Goal: Task Accomplishment & Management: Complete application form

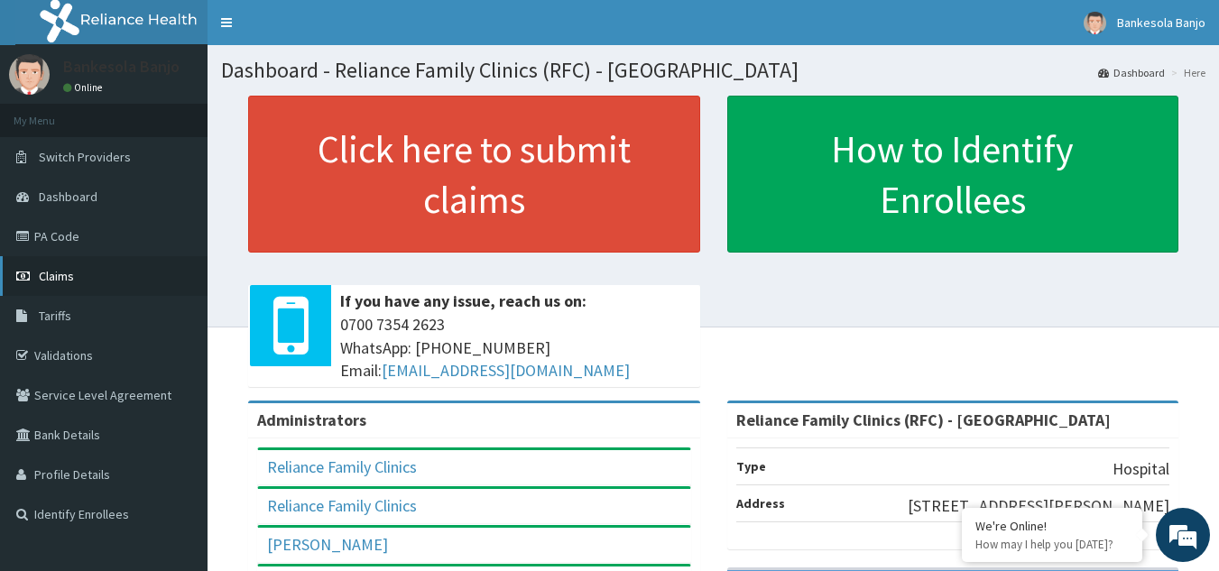
click at [88, 284] on link "Claims" at bounding box center [103, 276] width 207 height 40
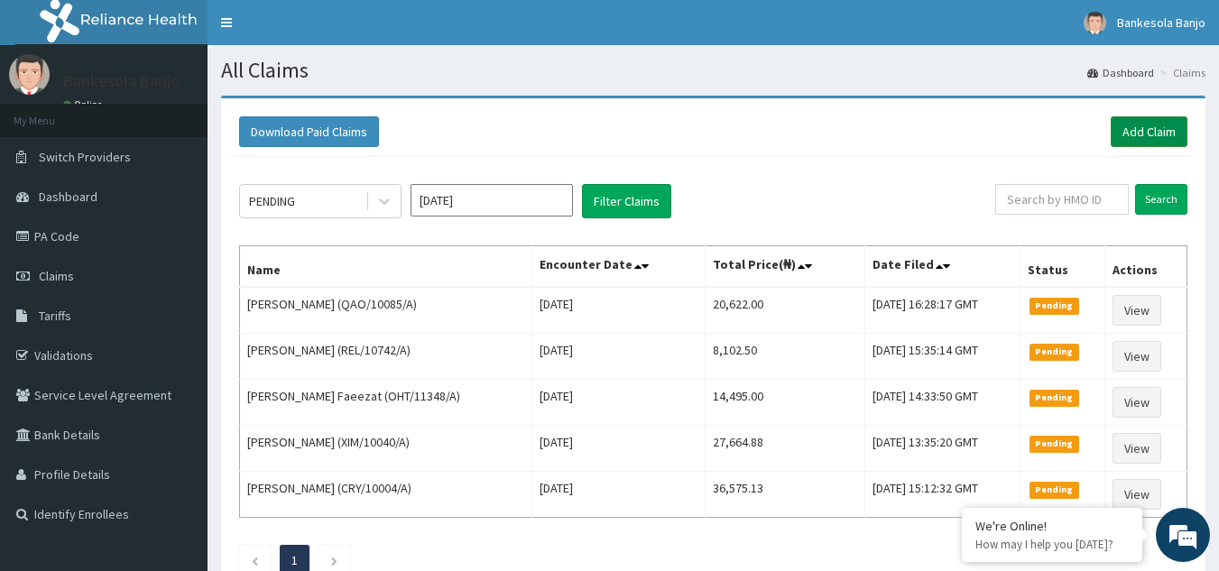
click at [1145, 123] on link "Add Claim" at bounding box center [1149, 131] width 77 height 31
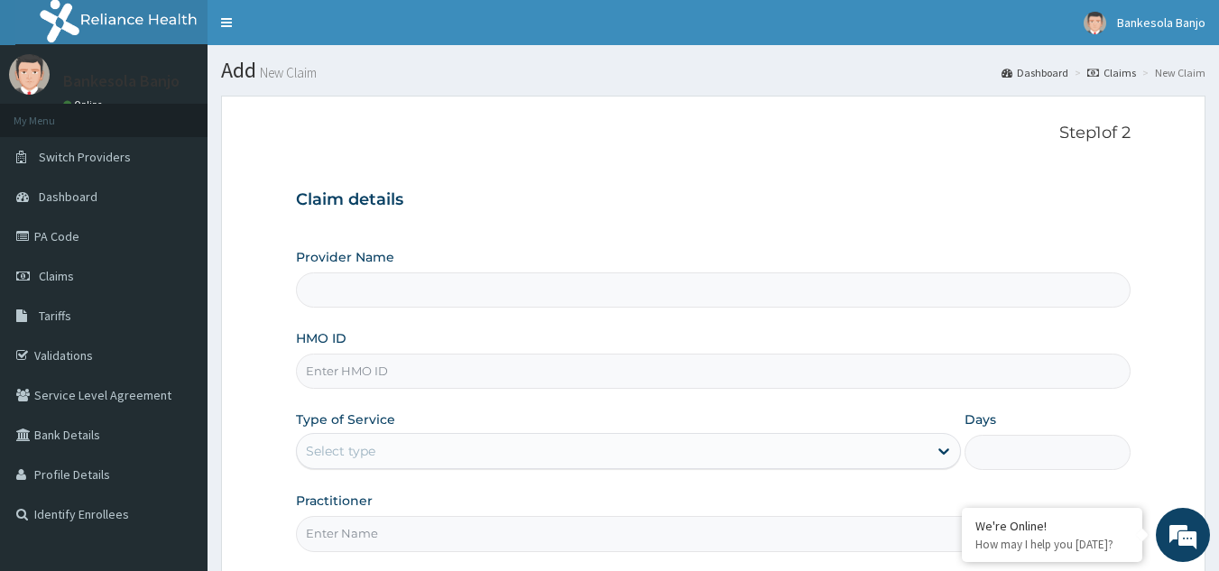
type input "Reliance Family Clinics (RFC) - Gbagada"
click at [370, 365] on input "HMO ID" at bounding box center [713, 371] width 835 height 35
paste input "GCS/10093/B"
drag, startPoint x: 300, startPoint y: 360, endPoint x: 408, endPoint y: 355, distance: 107.5
click at [408, 355] on input "GCS/10093/B" at bounding box center [713, 371] width 835 height 35
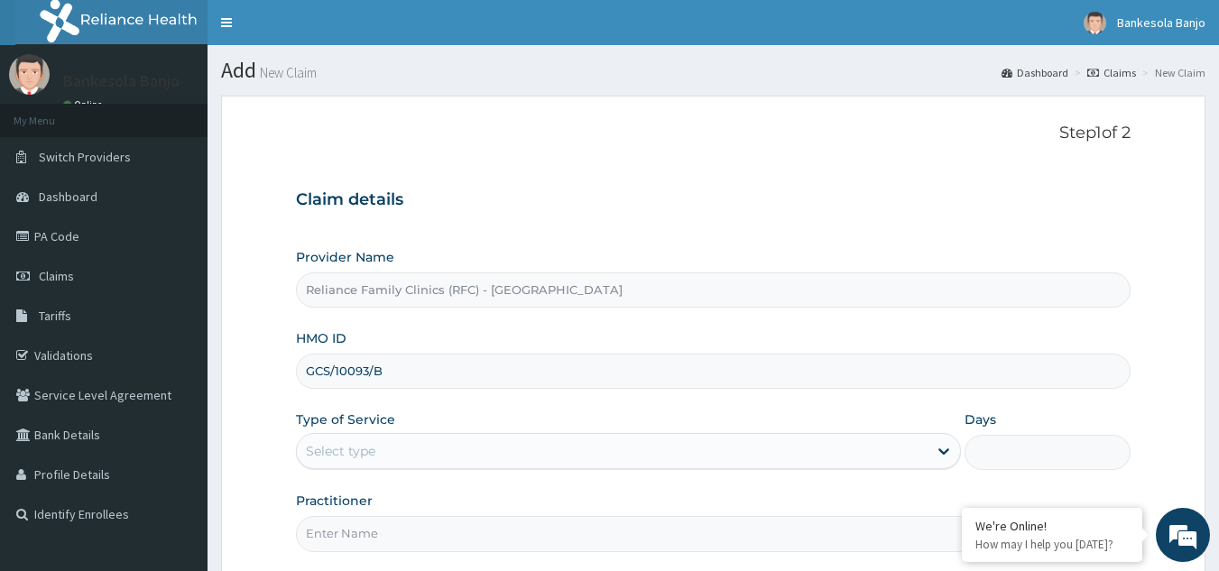
type input "GCS/10093/B"
click at [360, 263] on label "Provider Name" at bounding box center [345, 257] width 98 height 18
click at [360, 272] on input "Reliance Family Clinics (RFC) - [GEOGRAPHIC_DATA]" at bounding box center [713, 289] width 835 height 35
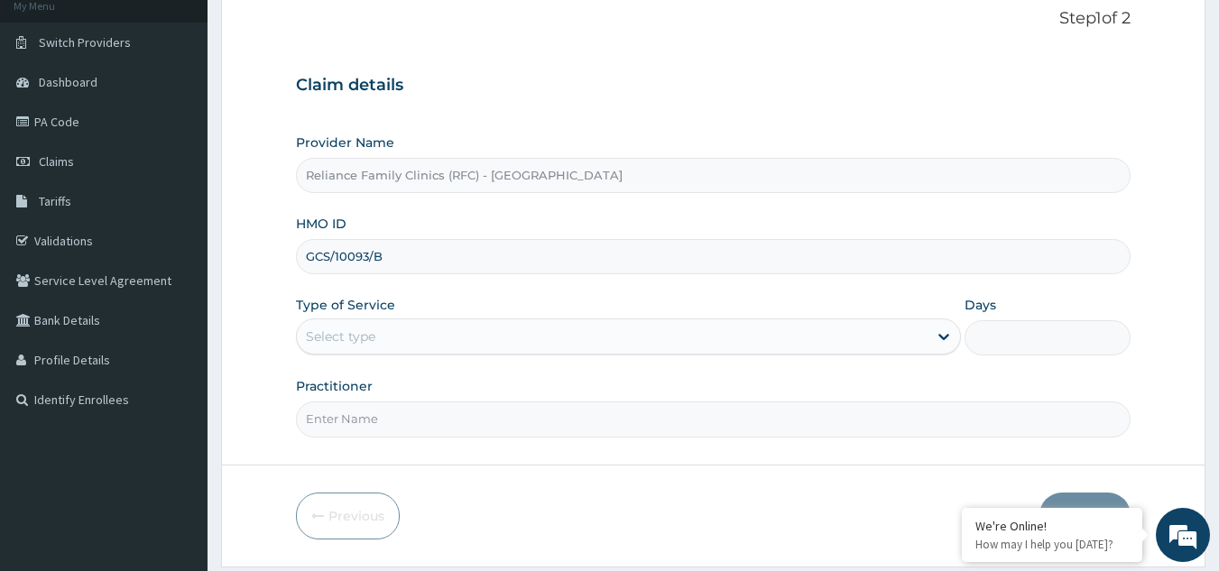
scroll to position [140, 0]
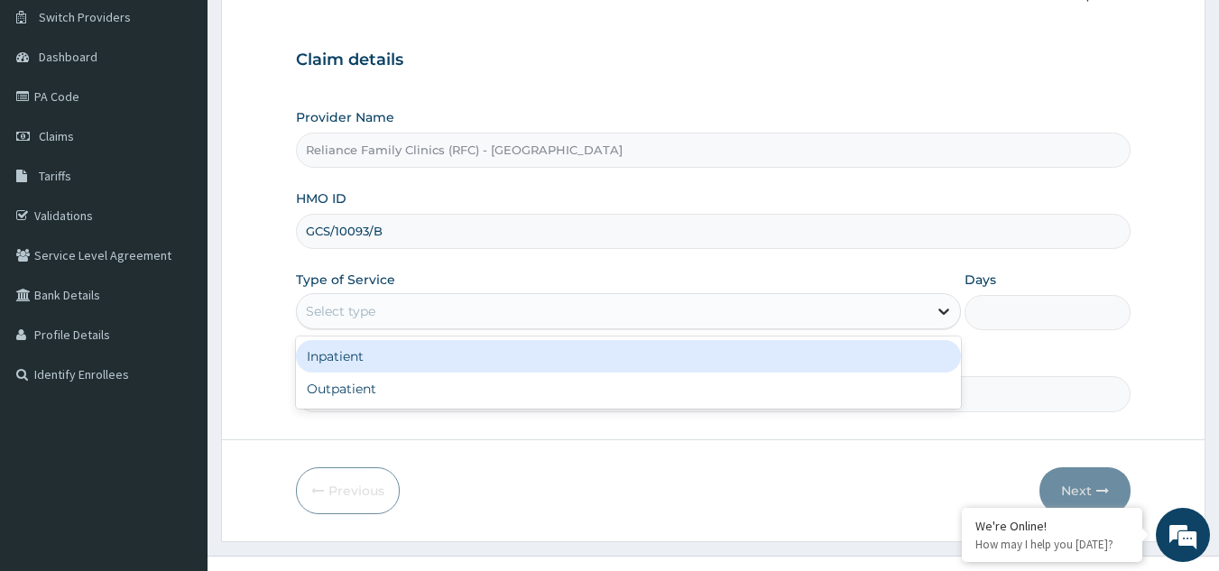
click at [949, 310] on icon at bounding box center [944, 311] width 18 height 18
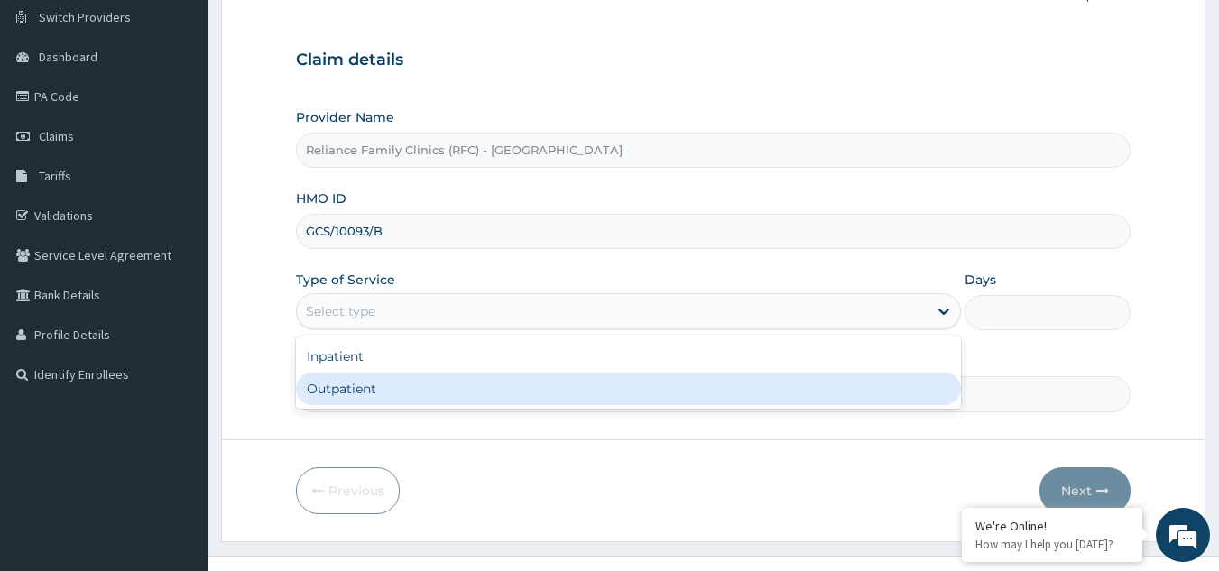
click at [671, 389] on div "Outpatient" at bounding box center [628, 389] width 665 height 32
type input "1"
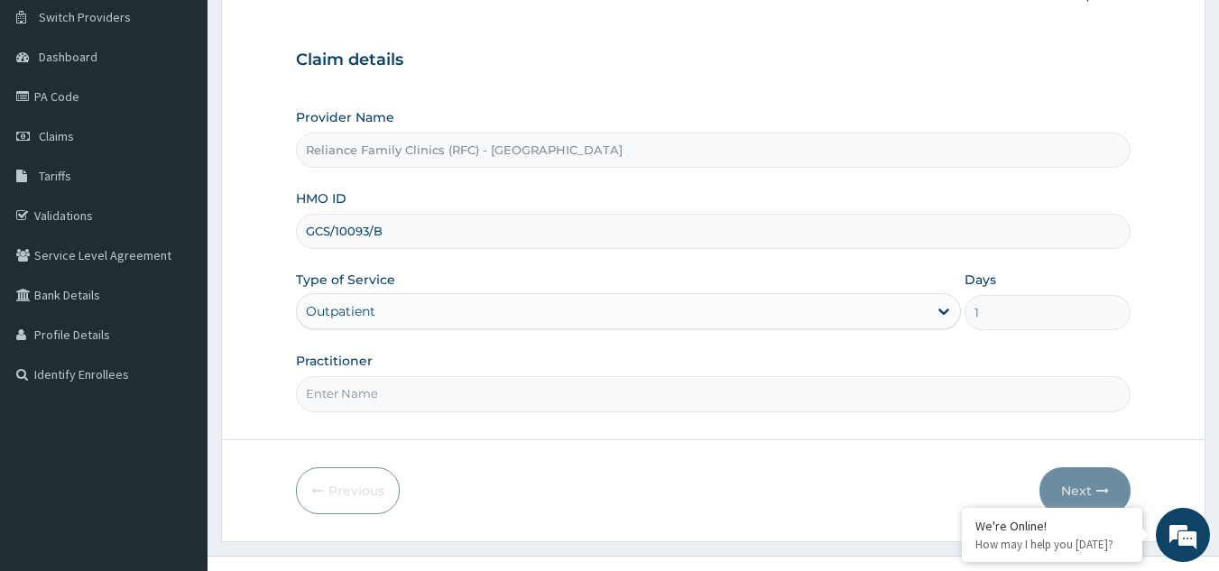
click at [677, 401] on input "Practitioner" at bounding box center [713, 393] width 835 height 35
type input "Dr. Faridah"
click at [1091, 484] on button "Next" at bounding box center [1084, 490] width 91 height 47
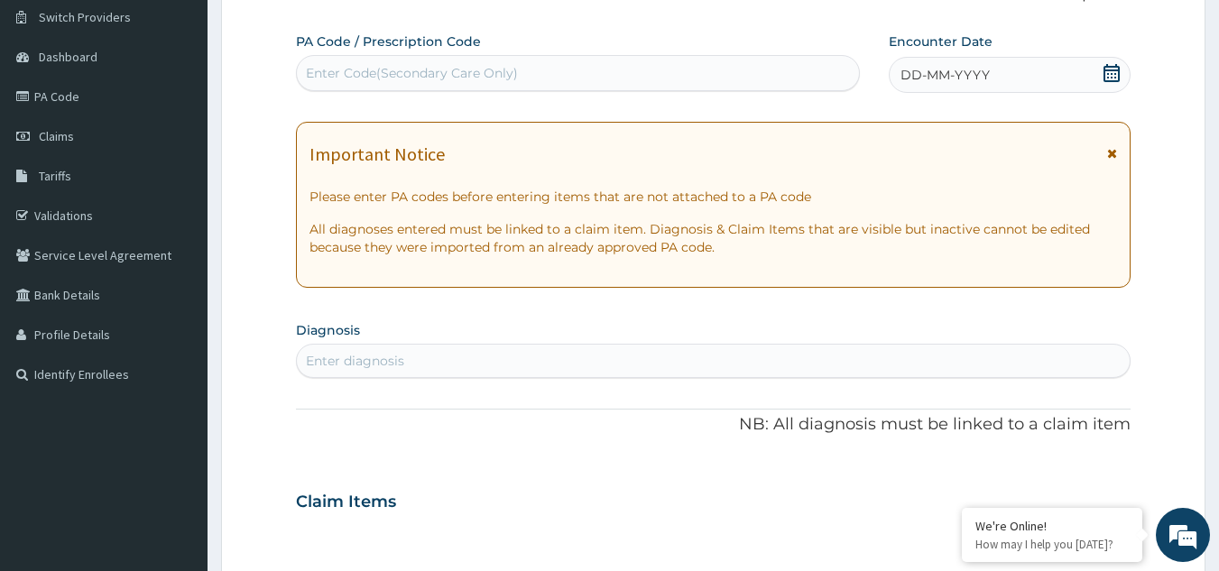
click at [1103, 152] on div "Important Notice" at bounding box center [713, 158] width 808 height 29
click at [1112, 152] on icon at bounding box center [1112, 153] width 10 height 13
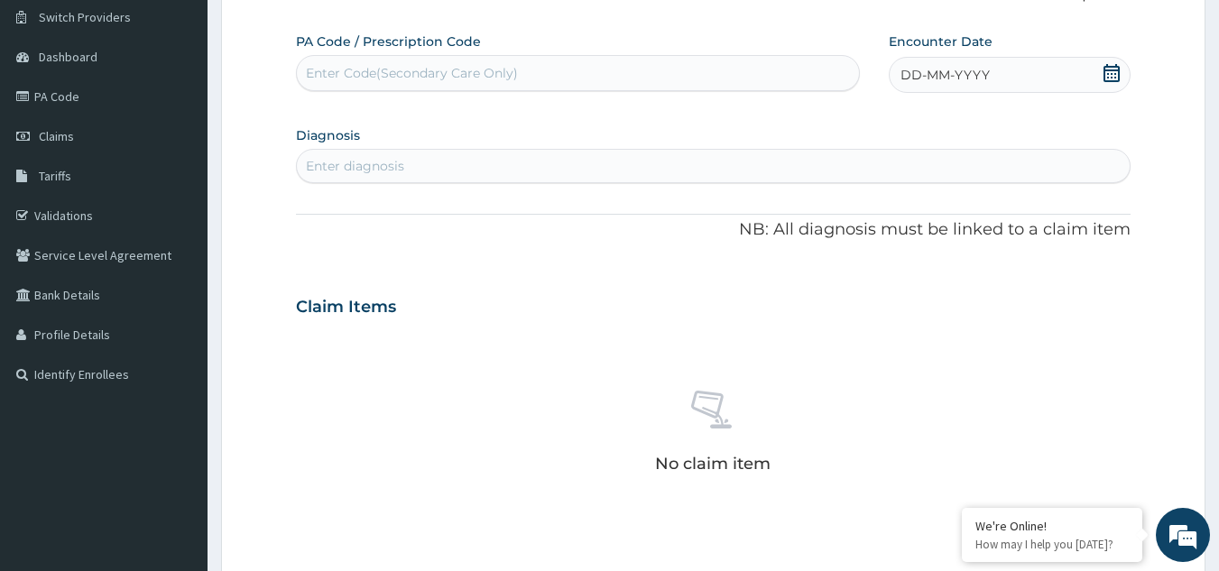
scroll to position [0, 0]
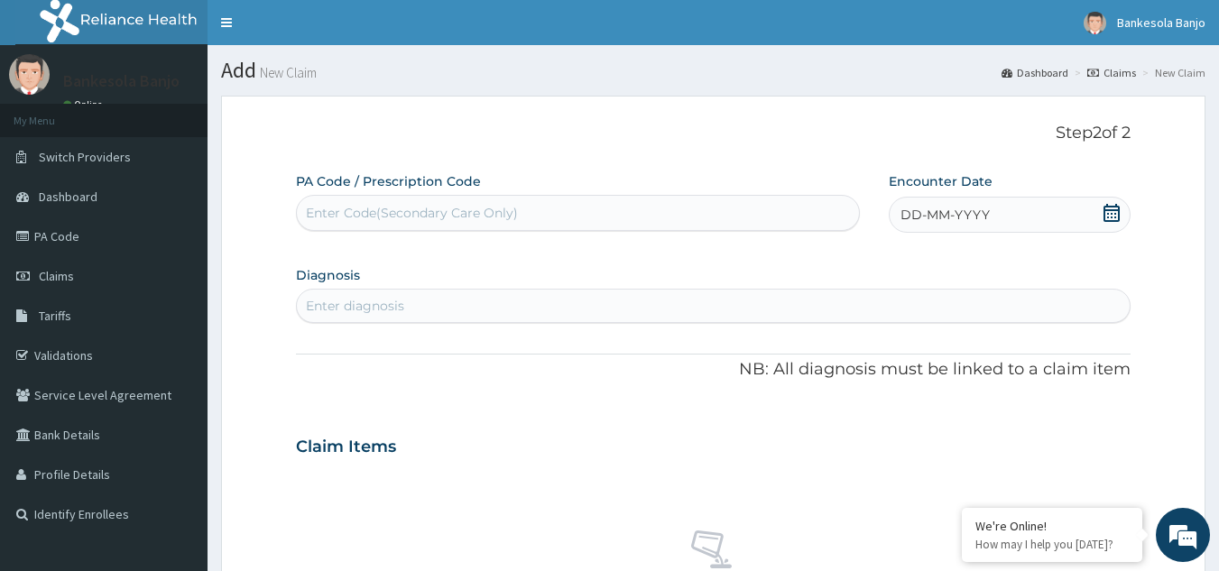
click at [568, 208] on div "Enter Code(Secondary Care Only)" at bounding box center [578, 212] width 563 height 29
paste input "PA/E490FE"
type input "PA/E490FE"
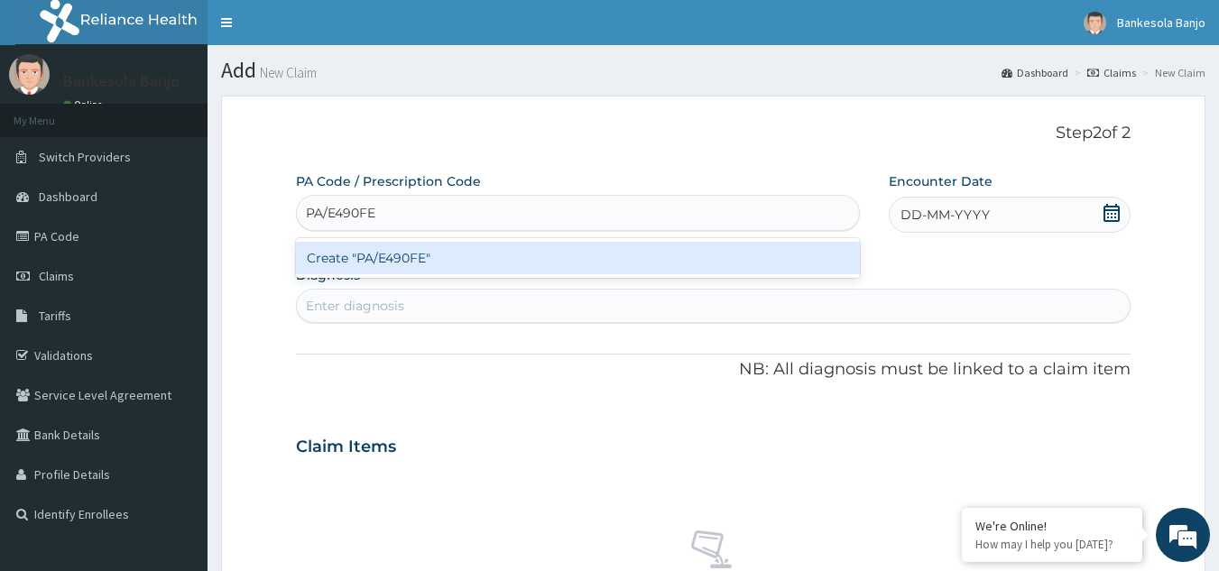
click at [527, 243] on div "Create "PA/E490FE"" at bounding box center [578, 258] width 565 height 32
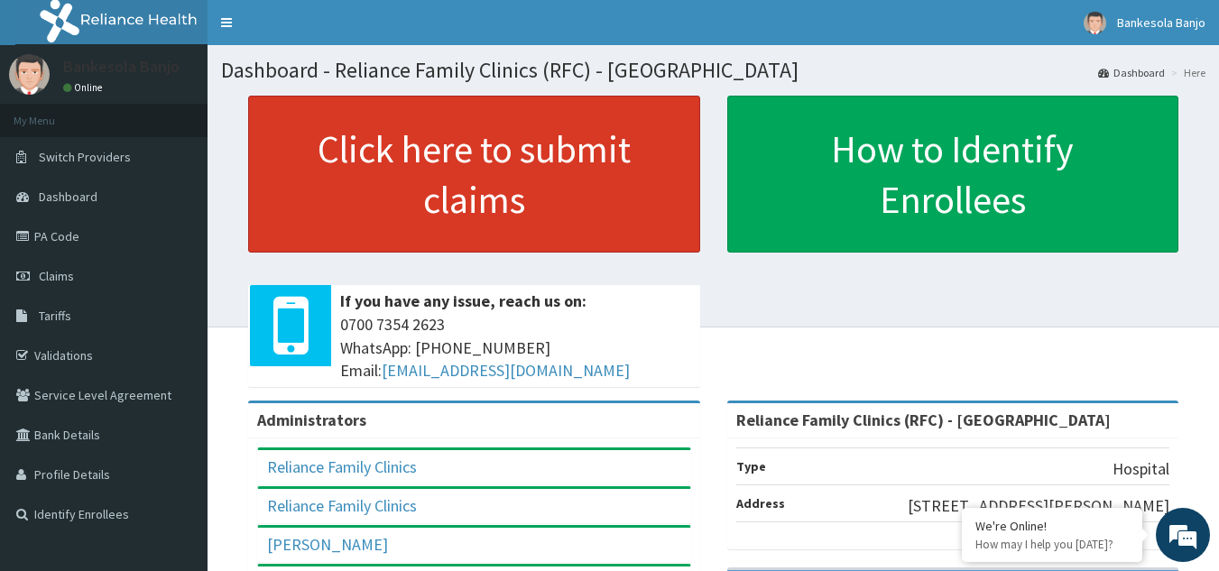
click at [455, 161] on link "Click here to submit claims" at bounding box center [474, 174] width 452 height 157
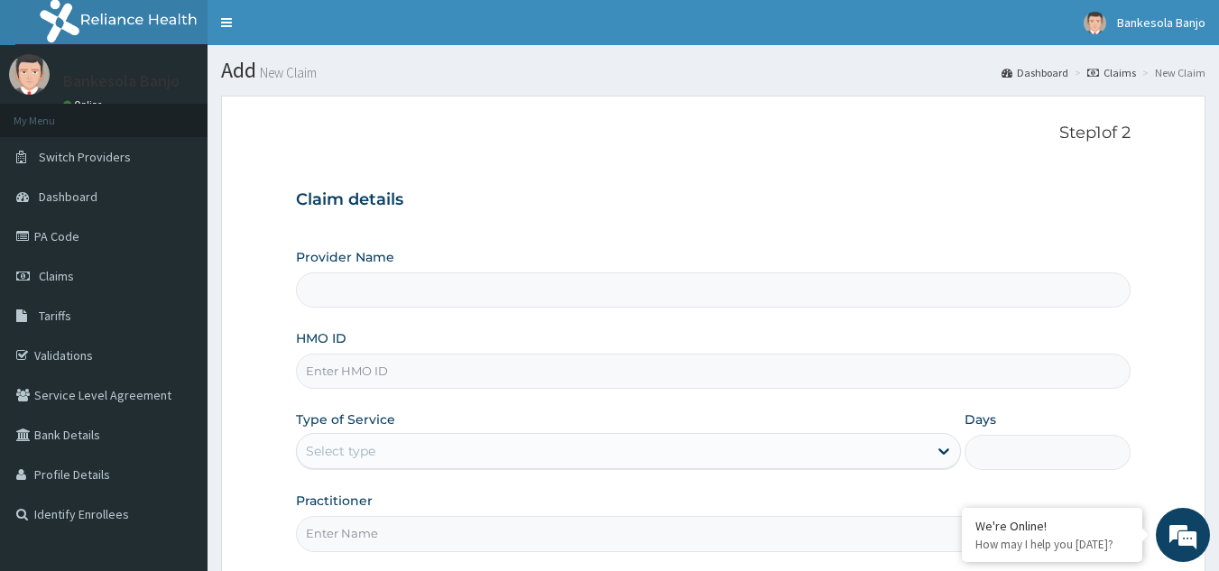
type input "Reliance Family Clinics (RFC) - [GEOGRAPHIC_DATA]"
click at [369, 381] on input "HMO ID" at bounding box center [713, 371] width 835 height 35
paste input "GCS/10093/B"
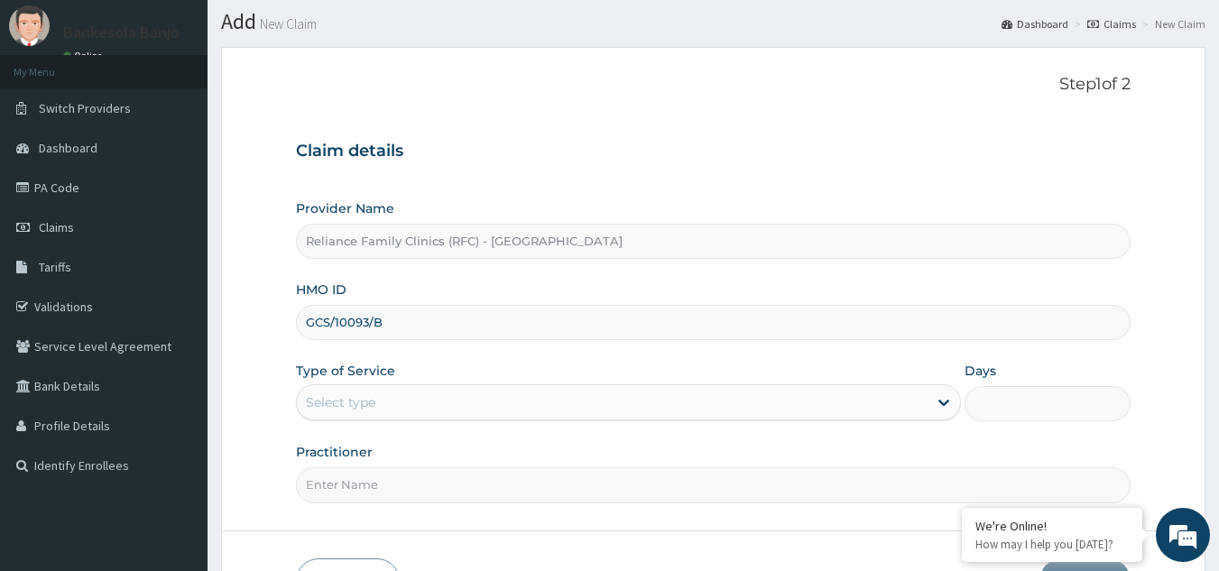
scroll to position [59, 0]
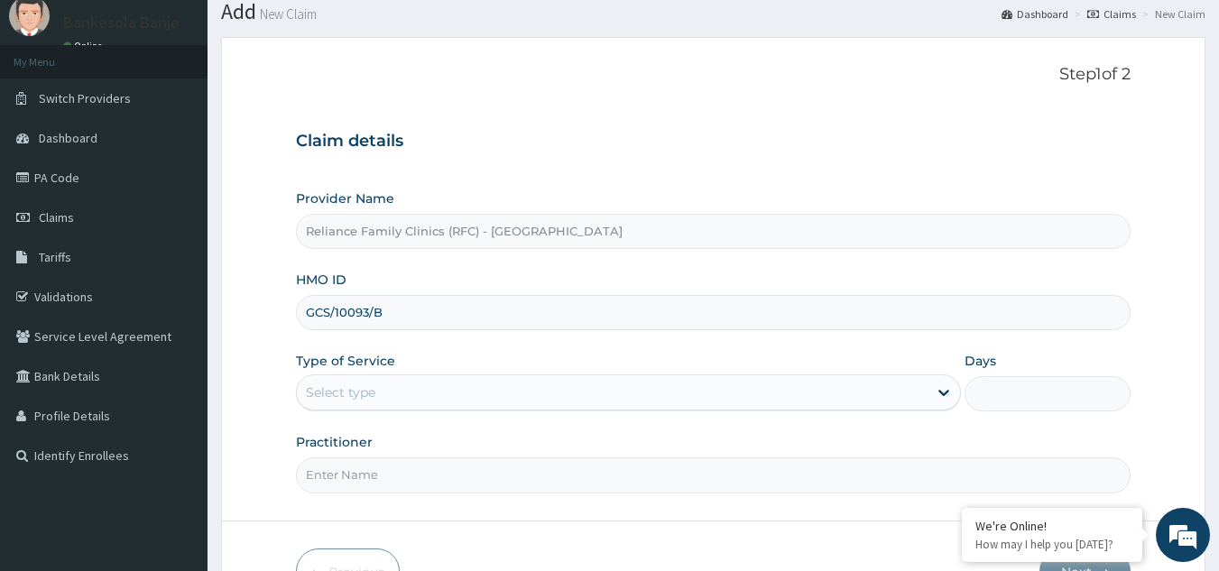
type input "GCS/10093/B"
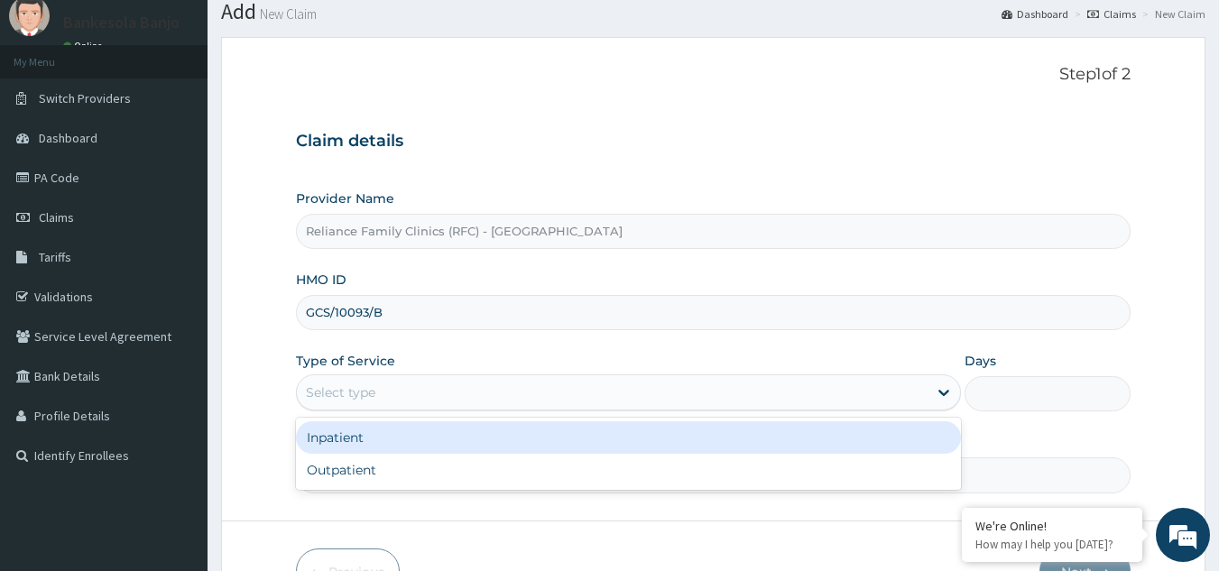
click at [880, 390] on div "Select type" at bounding box center [612, 392] width 631 height 29
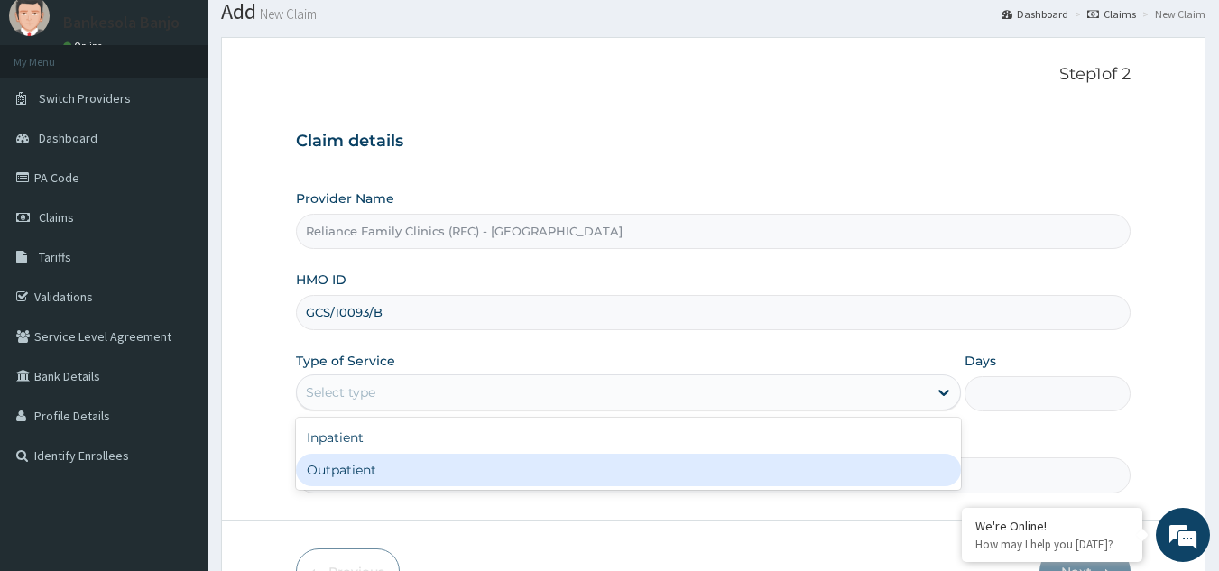
click at [683, 462] on div "Outpatient" at bounding box center [628, 470] width 665 height 32
type input "1"
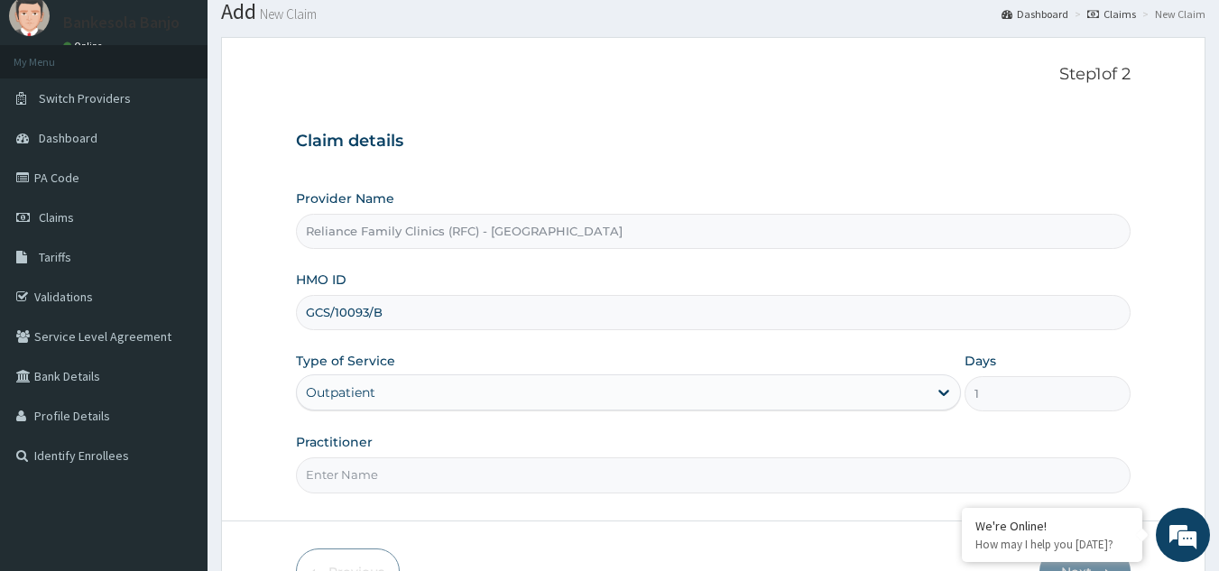
scroll to position [171, 0]
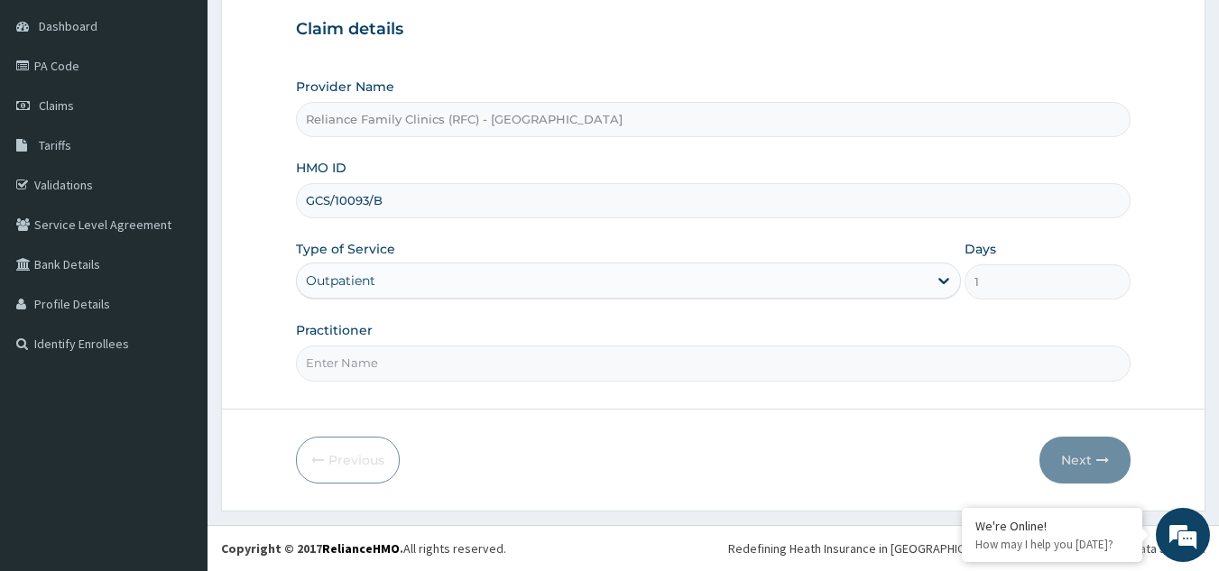
click at [978, 360] on input "Practitioner" at bounding box center [713, 363] width 835 height 35
type input "Dr. Faridah"
click at [1066, 456] on button "Next" at bounding box center [1084, 460] width 91 height 47
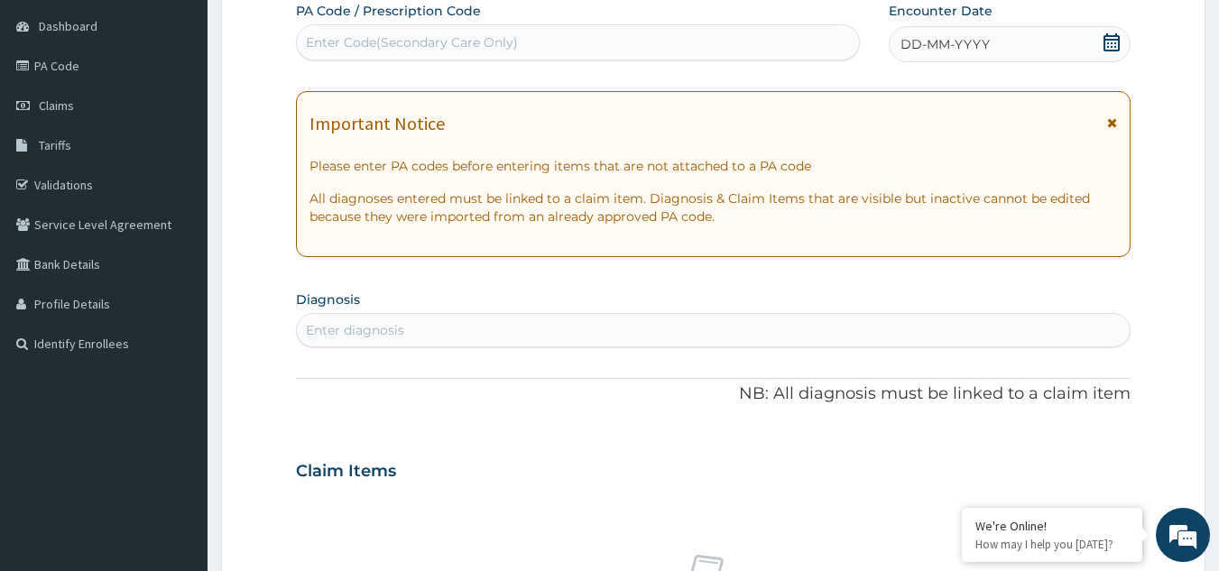
click at [1110, 121] on icon at bounding box center [1112, 122] width 10 height 13
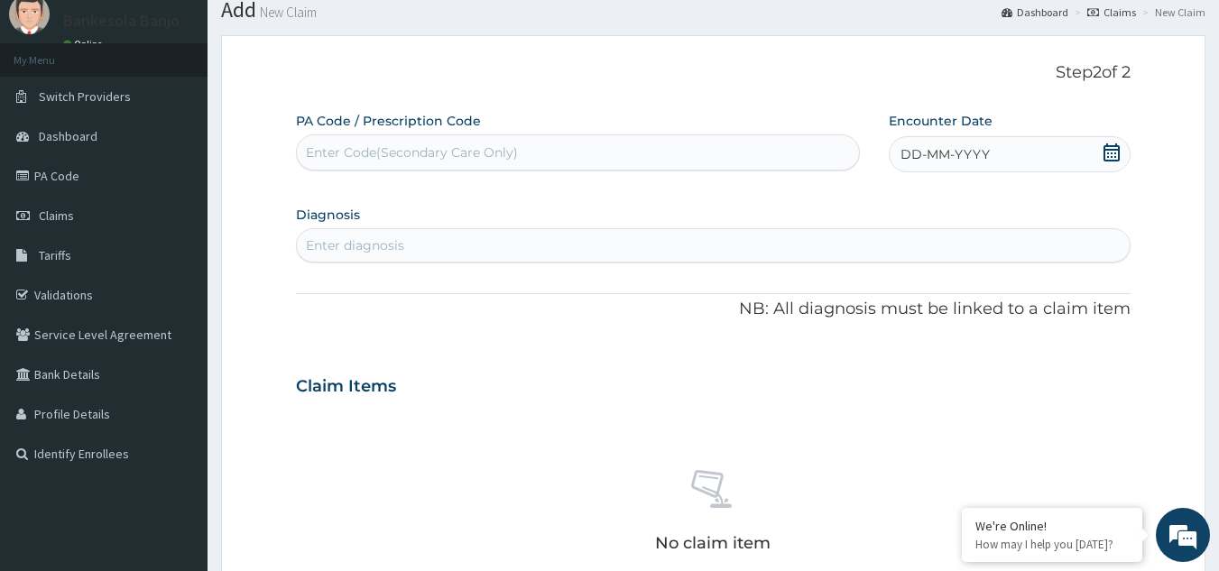
scroll to position [0, 0]
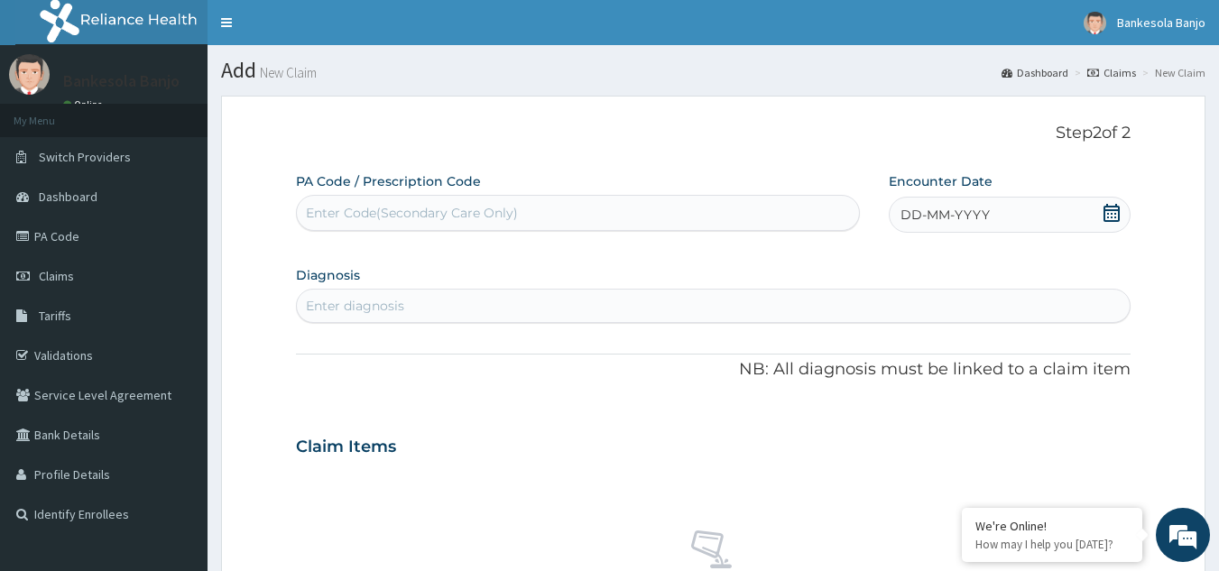
click at [769, 208] on div "Enter Code(Secondary Care Only)" at bounding box center [578, 212] width 563 height 29
paste input "GCS/10093/B"
type input "G"
paste input "PA/E490FE"
type input "PA/E490FE"
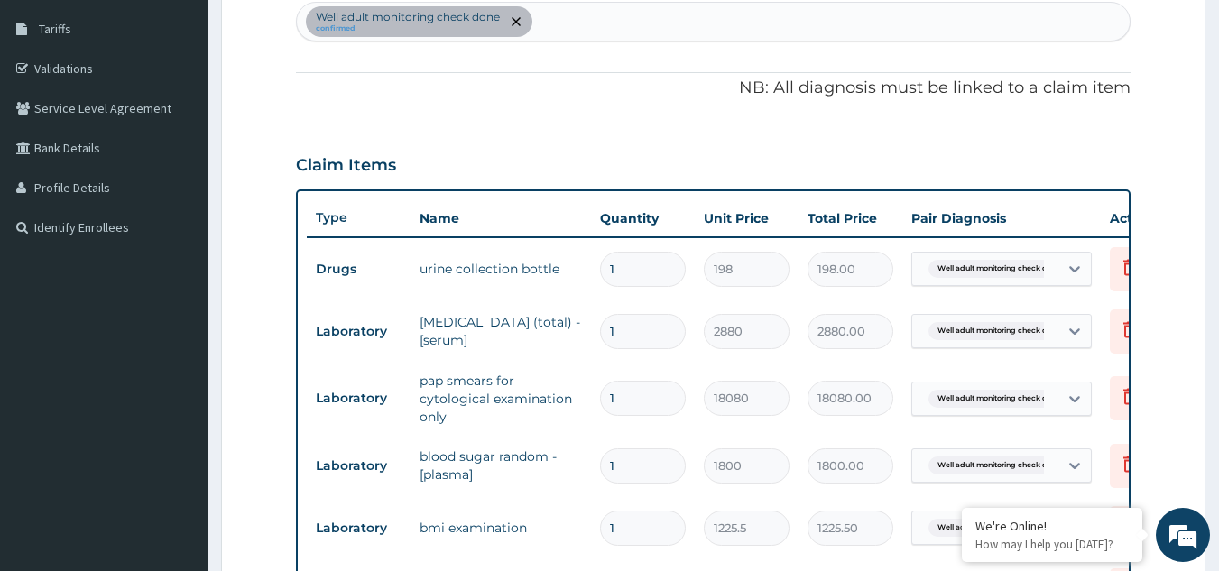
scroll to position [271, 0]
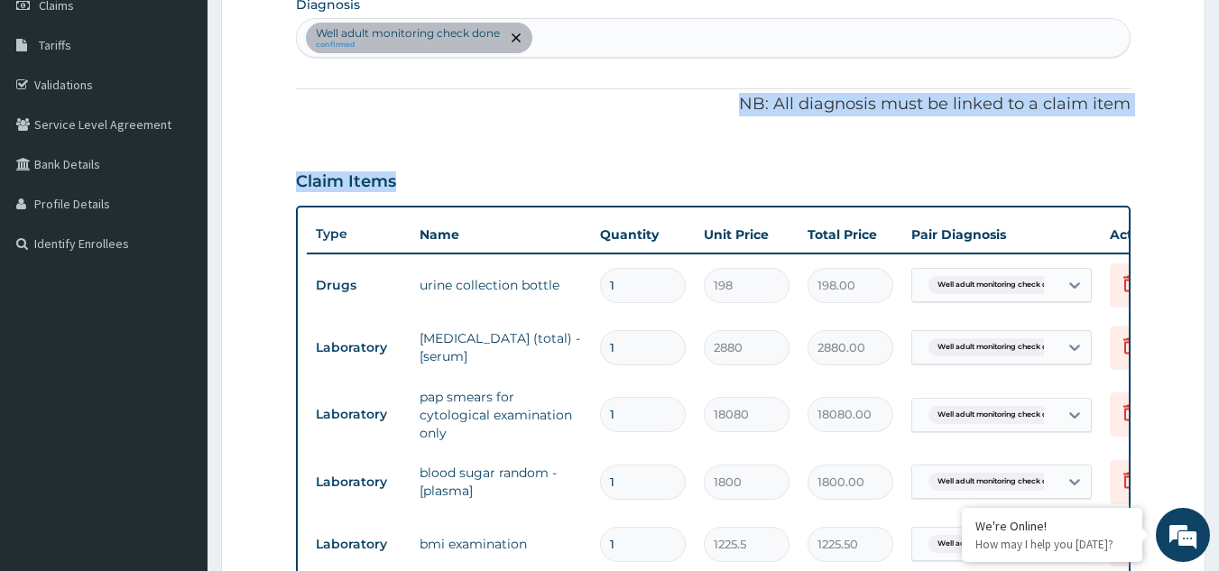
drag, startPoint x: 1216, startPoint y: 152, endPoint x: 1203, endPoint y: 77, distance: 77.0
click at [1203, 77] on section "Step 2 of 2 PA Code / Prescription Code PA/E490FE Encounter Date 15-09-2025 Dia…" at bounding box center [712, 510] width 1011 height 1399
click at [1163, 112] on form "Step 2 of 2 PA Code / Prescription Code PA/E490FE Encounter Date 15-09-2025 Dia…" at bounding box center [713, 511] width 984 height 1372
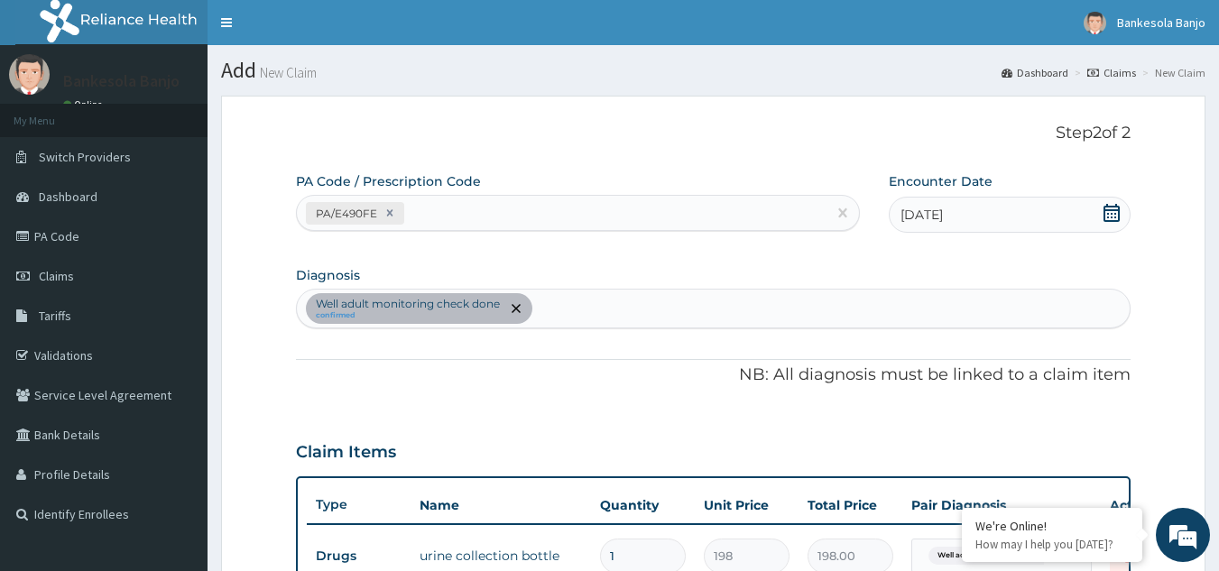
scroll to position [971, 0]
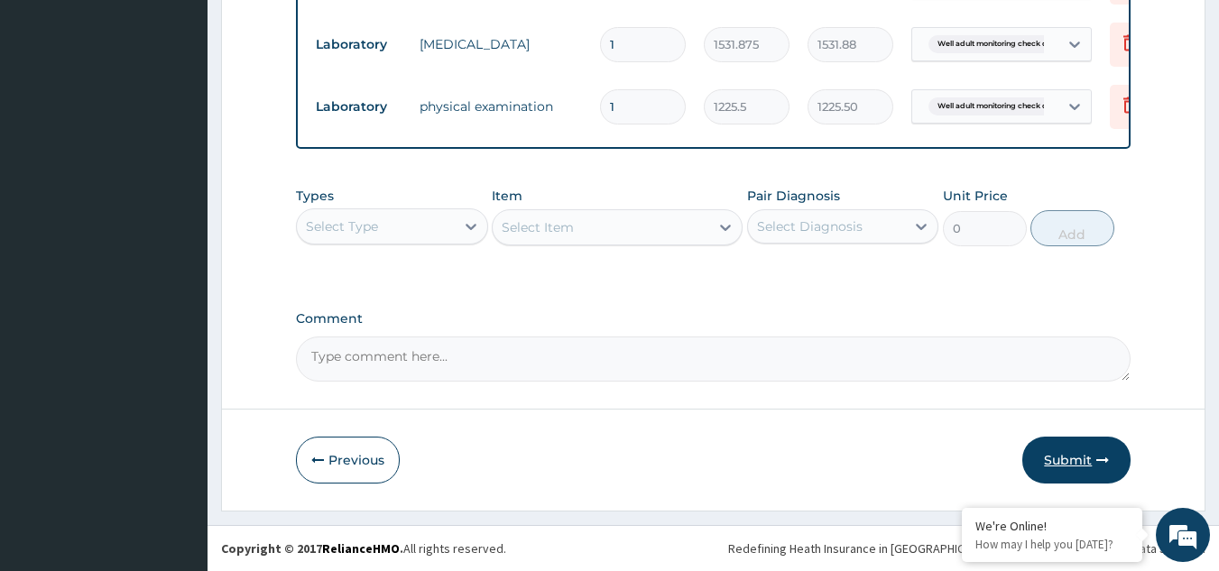
click at [1066, 453] on button "Submit" at bounding box center [1076, 460] width 108 height 47
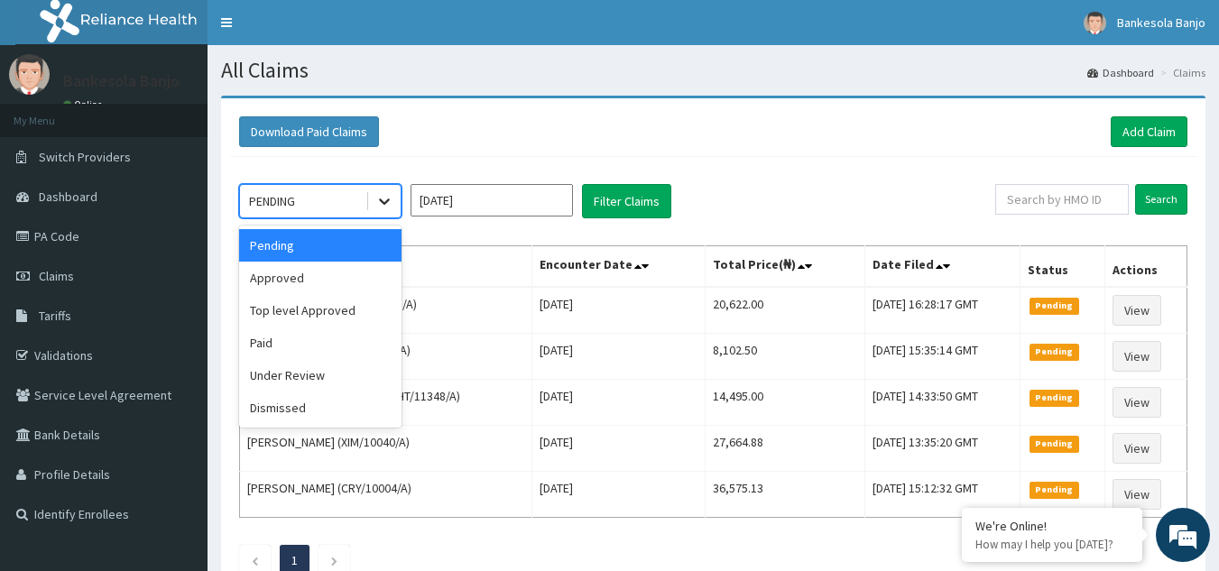
click at [398, 203] on div at bounding box center [384, 201] width 32 height 32
click at [295, 276] on div "Approved" at bounding box center [320, 278] width 162 height 32
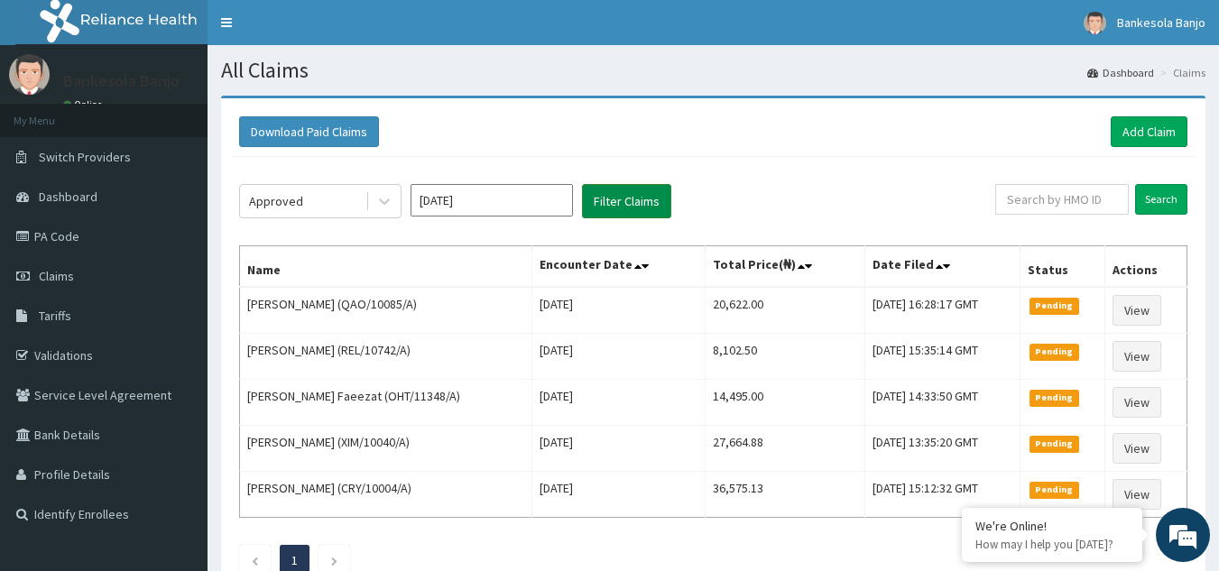
click at [599, 210] on button "Filter Claims" at bounding box center [626, 201] width 89 height 34
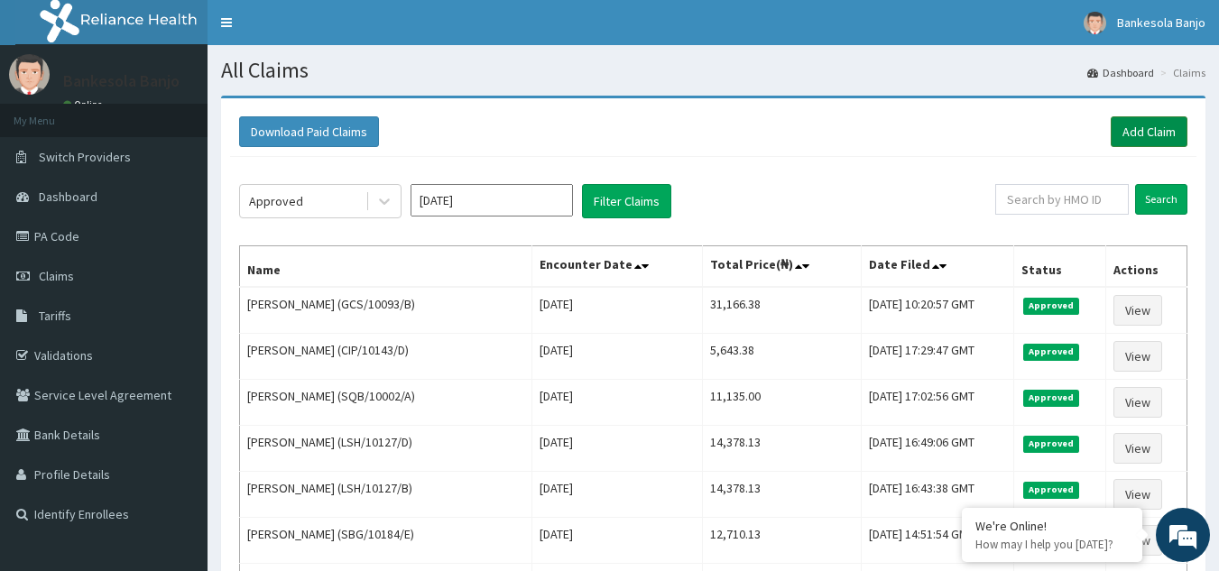
click at [1141, 125] on link "Add Claim" at bounding box center [1149, 131] width 77 height 31
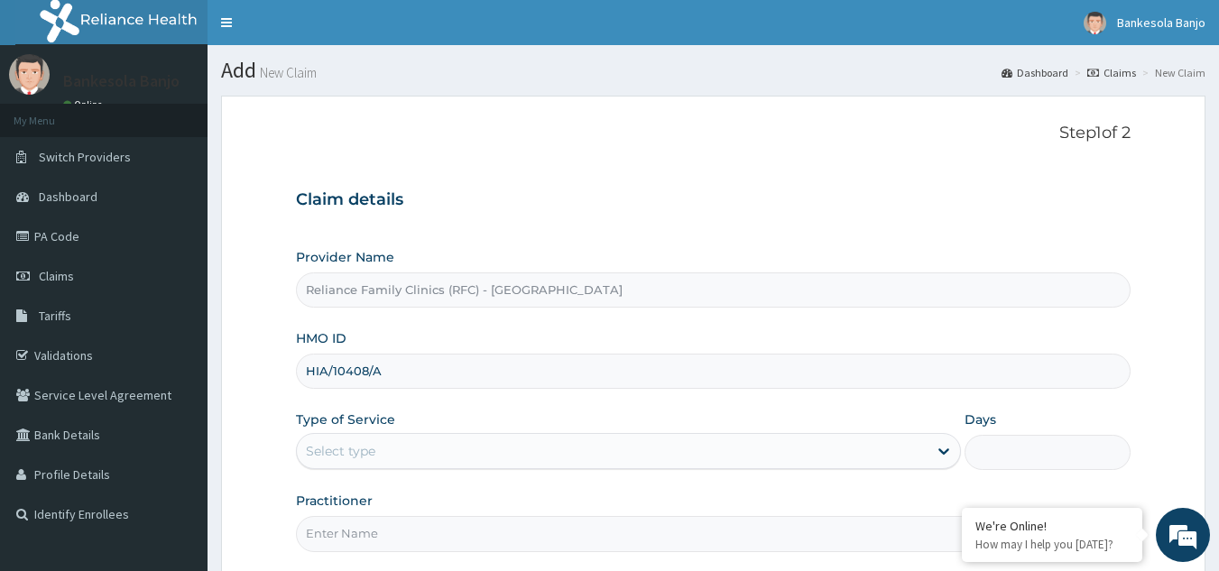
type input "HIA/10408/A"
click at [441, 447] on div "Select type" at bounding box center [612, 451] width 631 height 29
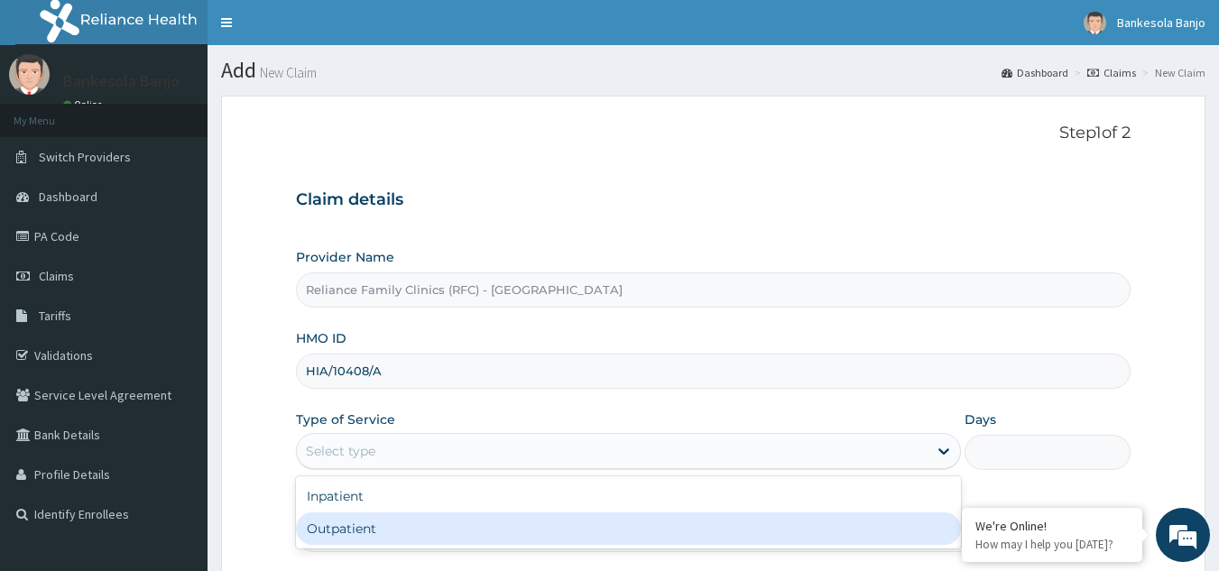
click at [388, 525] on div "Outpatient" at bounding box center [628, 528] width 665 height 32
type input "1"
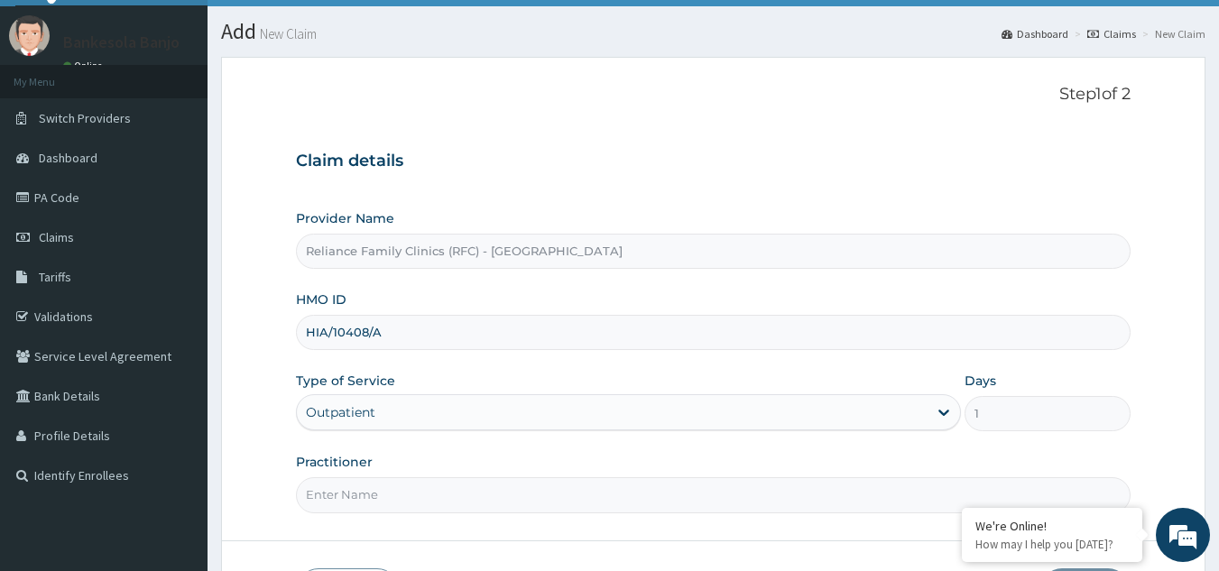
scroll to position [122, 0]
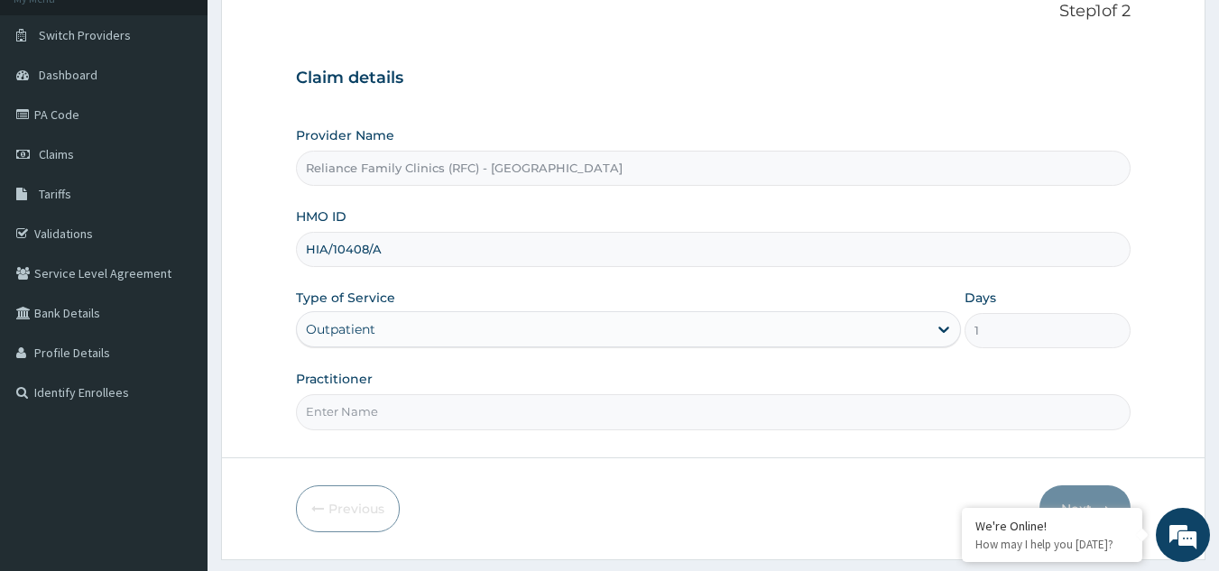
click at [842, 411] on input "Practitioner" at bounding box center [713, 411] width 835 height 35
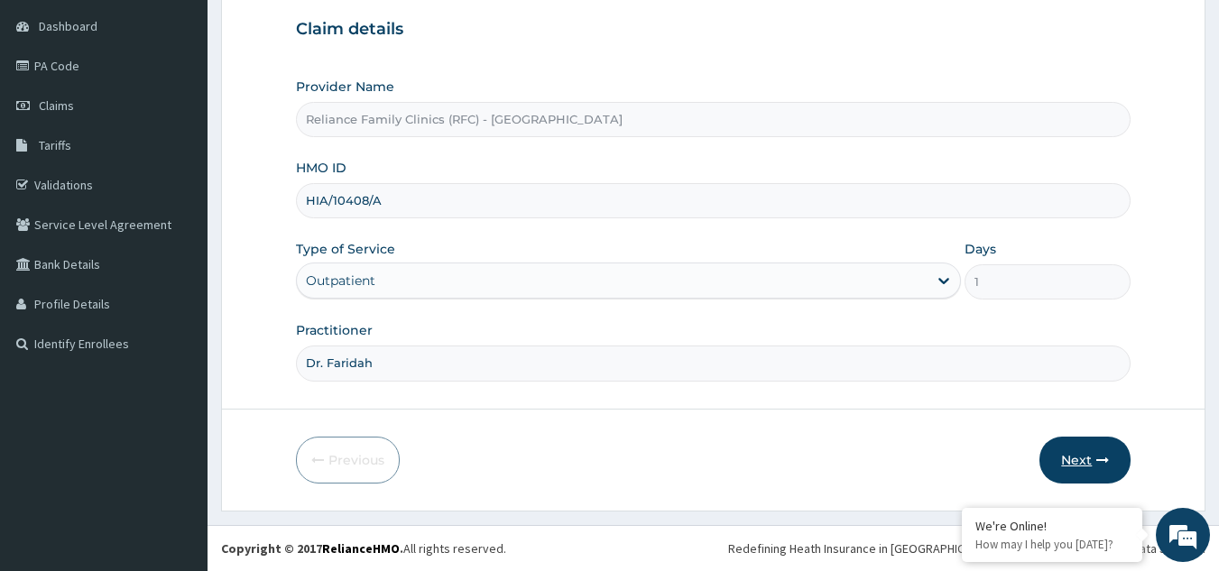
type input "Dr. Faridah"
click at [1074, 451] on button "Next" at bounding box center [1084, 460] width 91 height 47
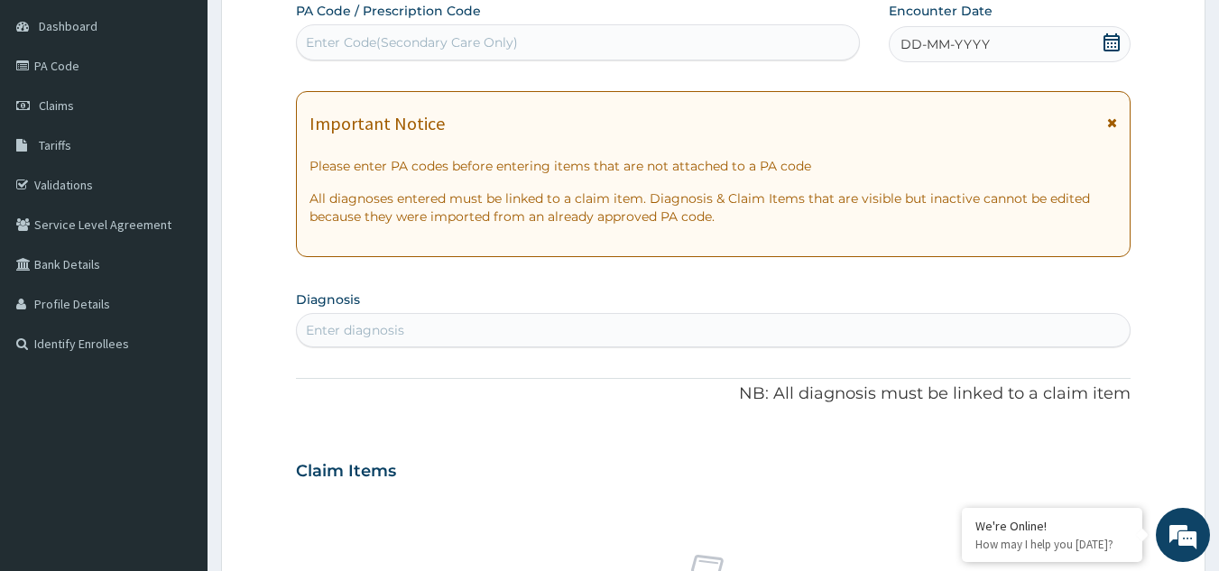
click at [1117, 122] on icon at bounding box center [1112, 122] width 10 height 13
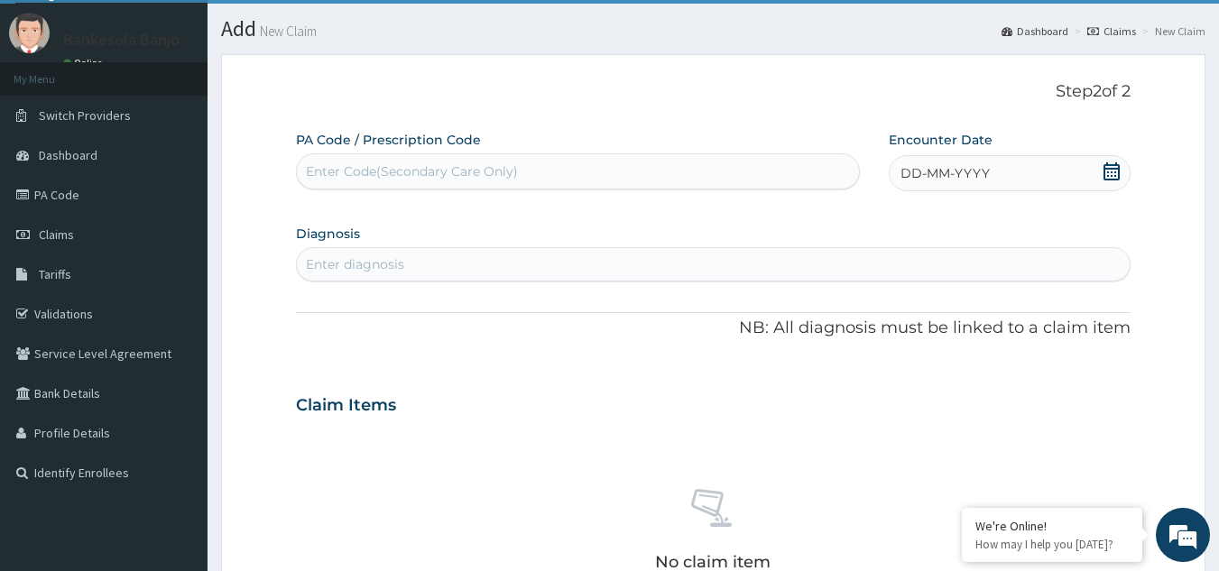
scroll to position [0, 0]
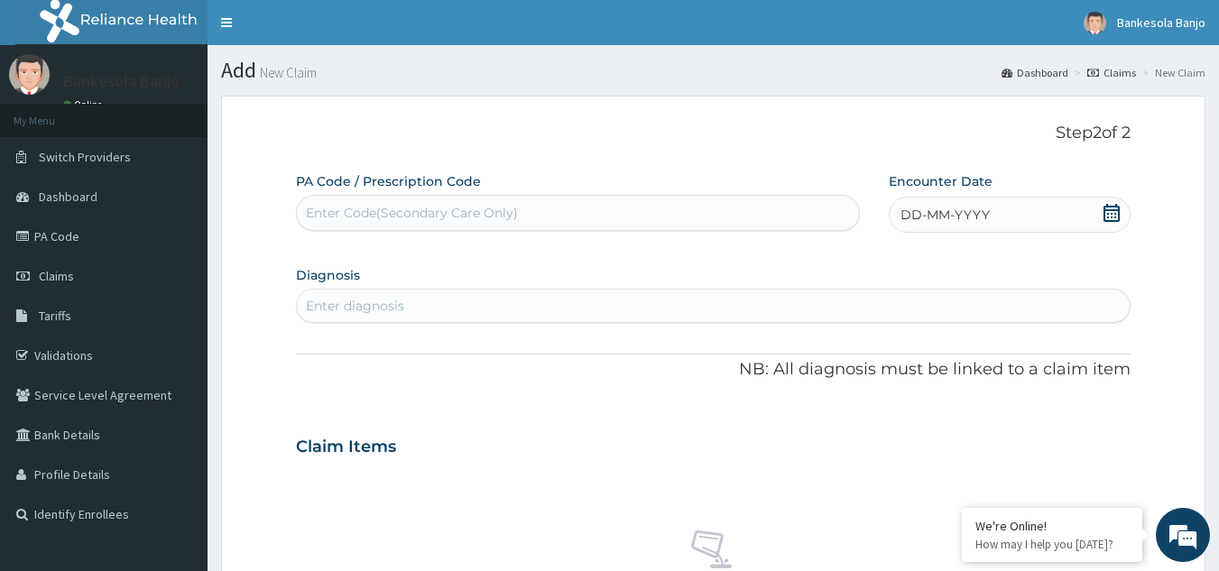
click at [1106, 205] on icon at bounding box center [1111, 213] width 18 height 18
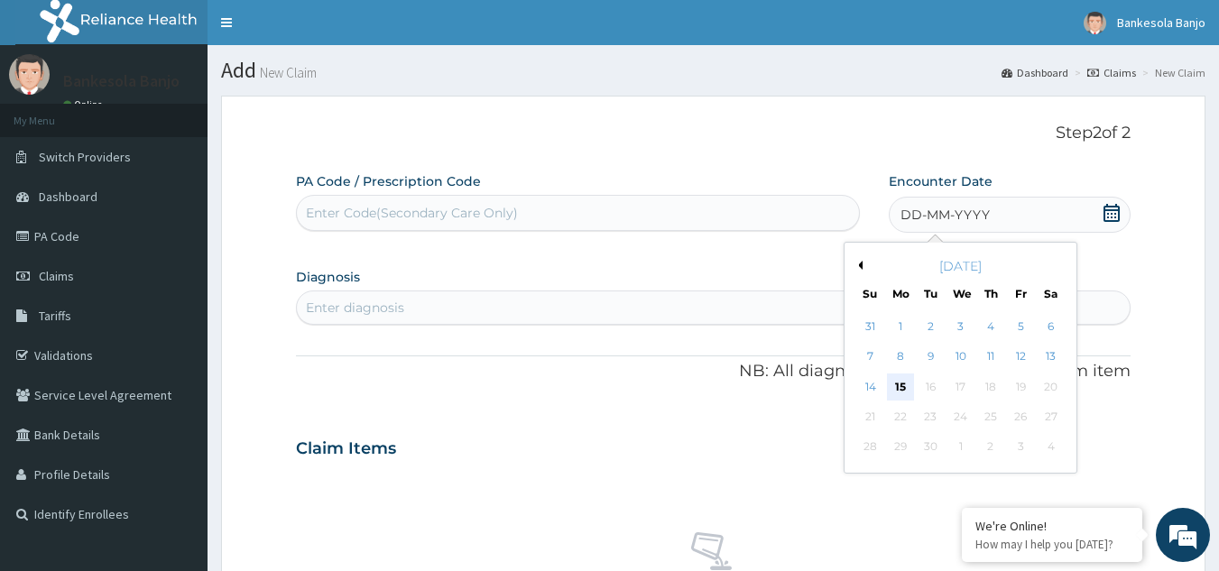
click at [899, 383] on div "15" at bounding box center [900, 386] width 27 height 27
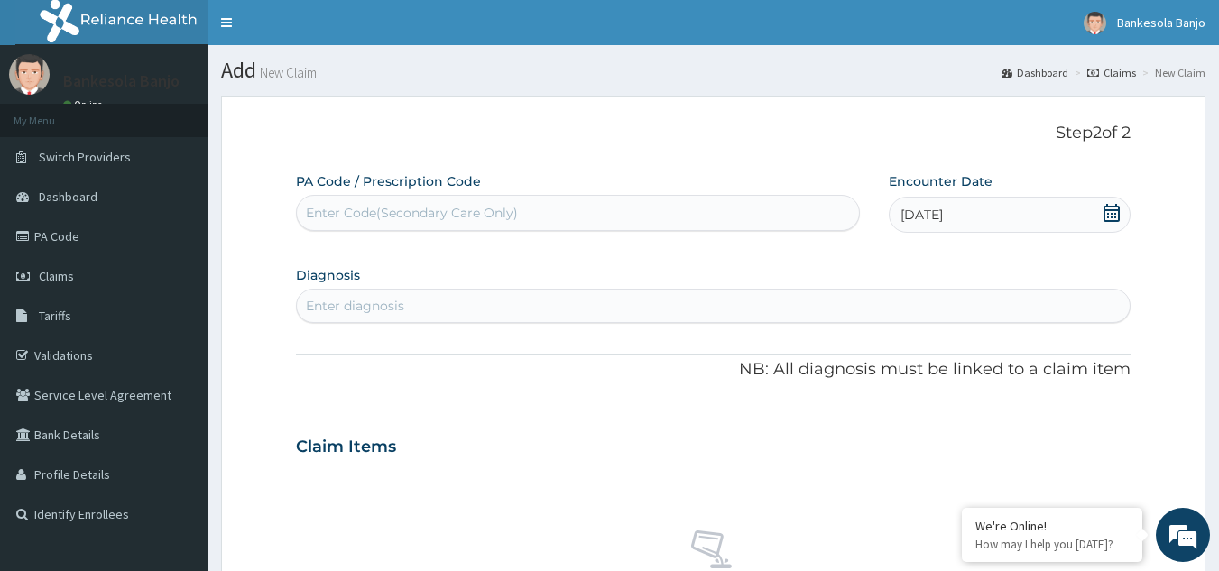
click at [485, 307] on div "Enter diagnosis" at bounding box center [714, 305] width 834 height 29
type input "fibroid"
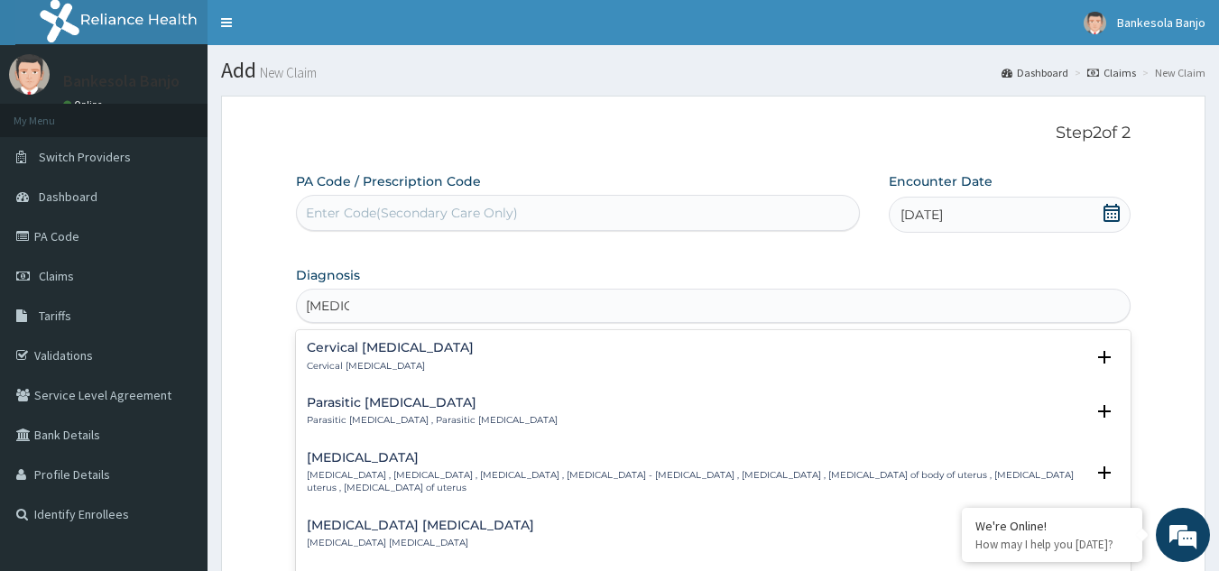
click at [447, 355] on div "Cervical fibroid Cervical fibroid" at bounding box center [714, 357] width 814 height 32
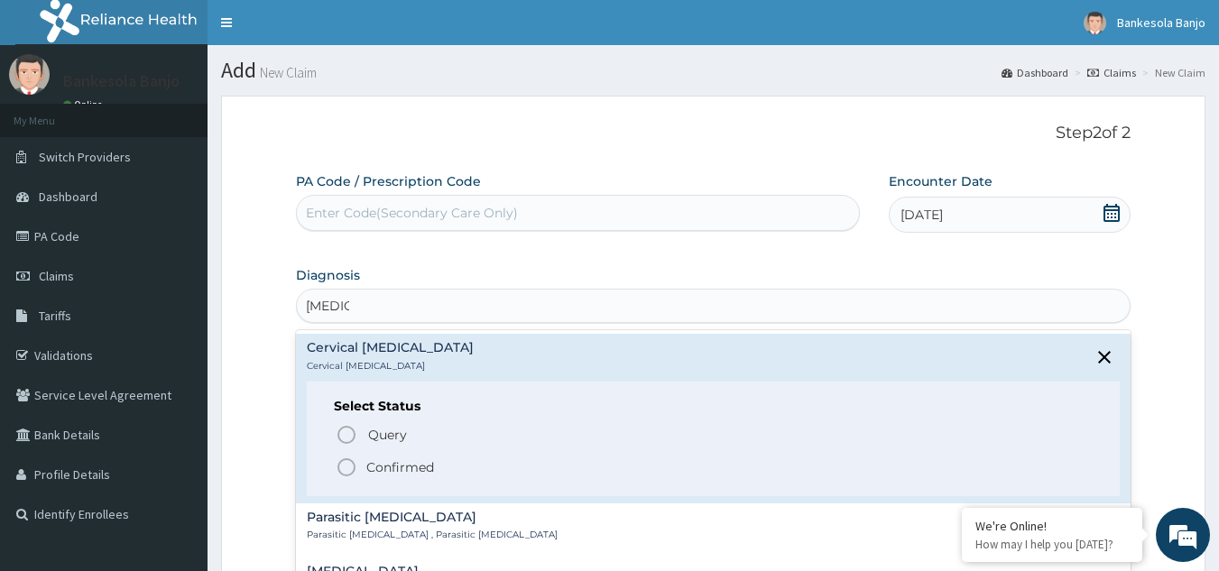
click at [351, 472] on icon "status option filled" at bounding box center [347, 467] width 22 height 22
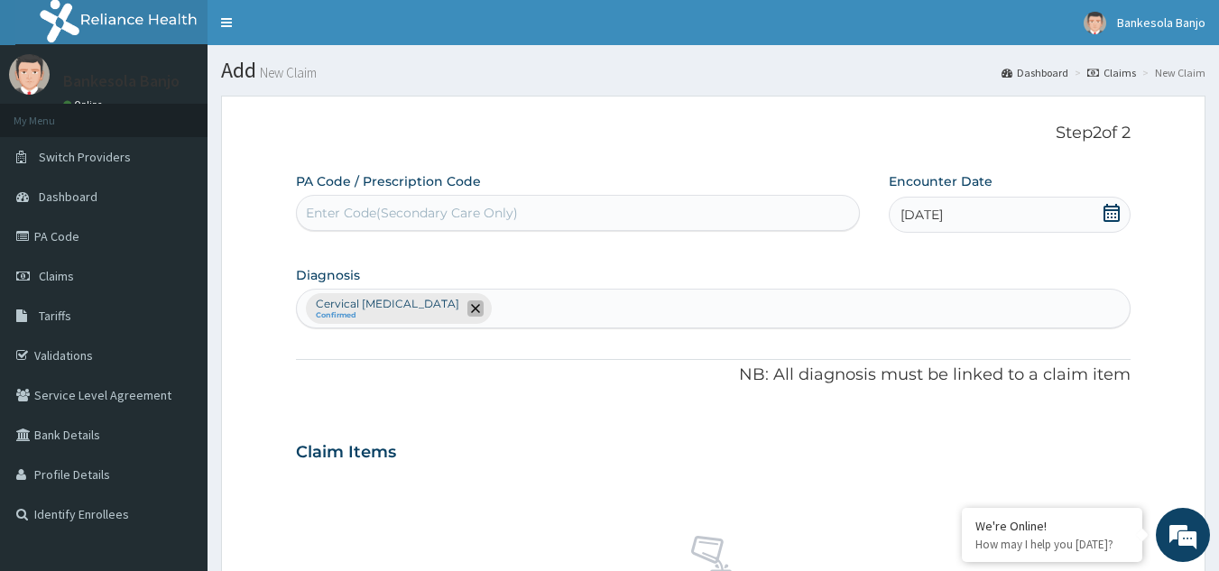
click at [467, 315] on span "remove selection option" at bounding box center [475, 308] width 16 height 16
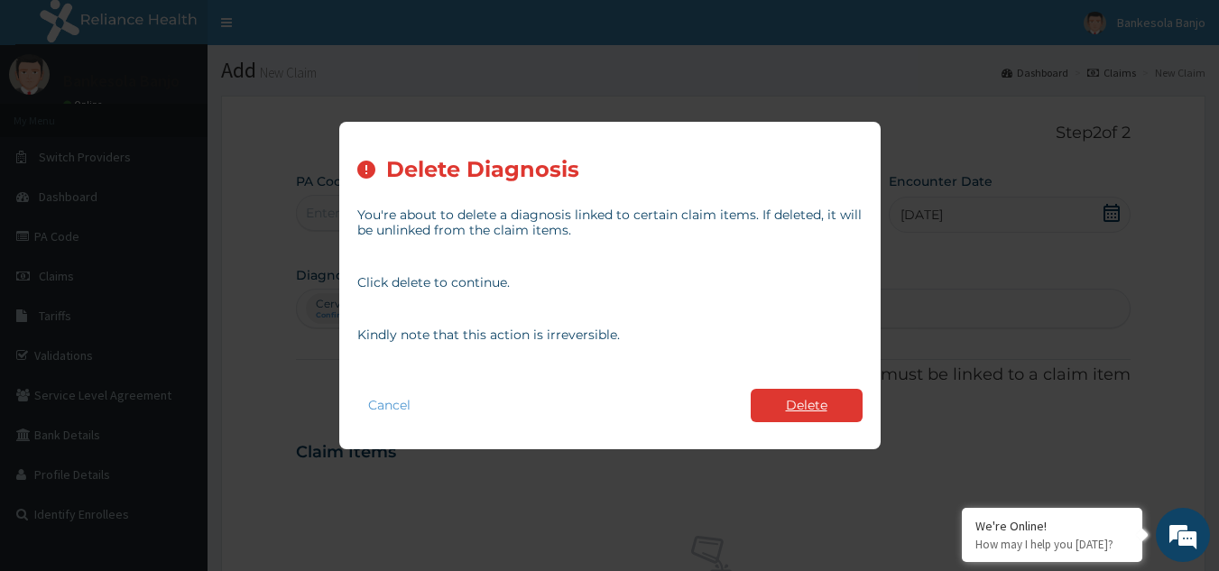
click at [777, 400] on button "Delete" at bounding box center [807, 405] width 112 height 33
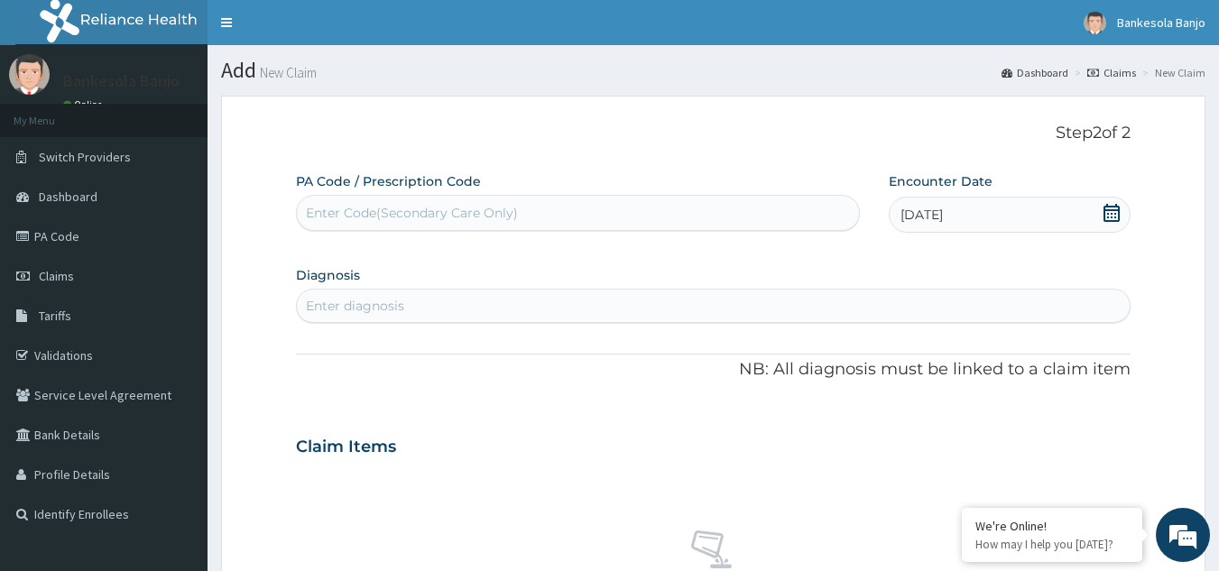
click at [454, 301] on div "Enter diagnosis" at bounding box center [714, 305] width 834 height 29
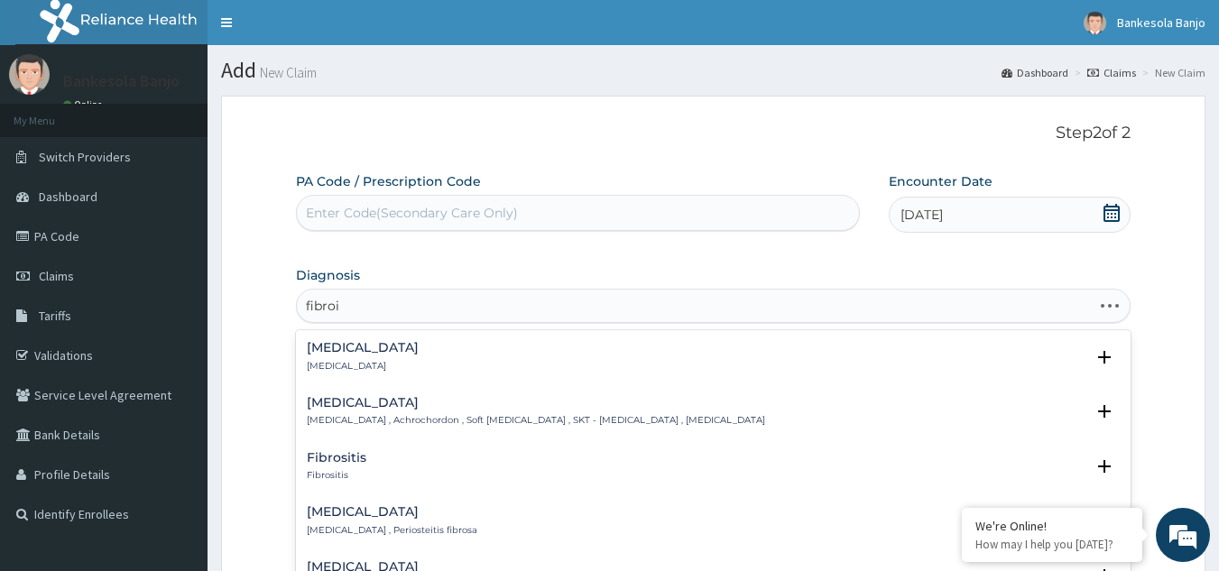
type input "fibroid"
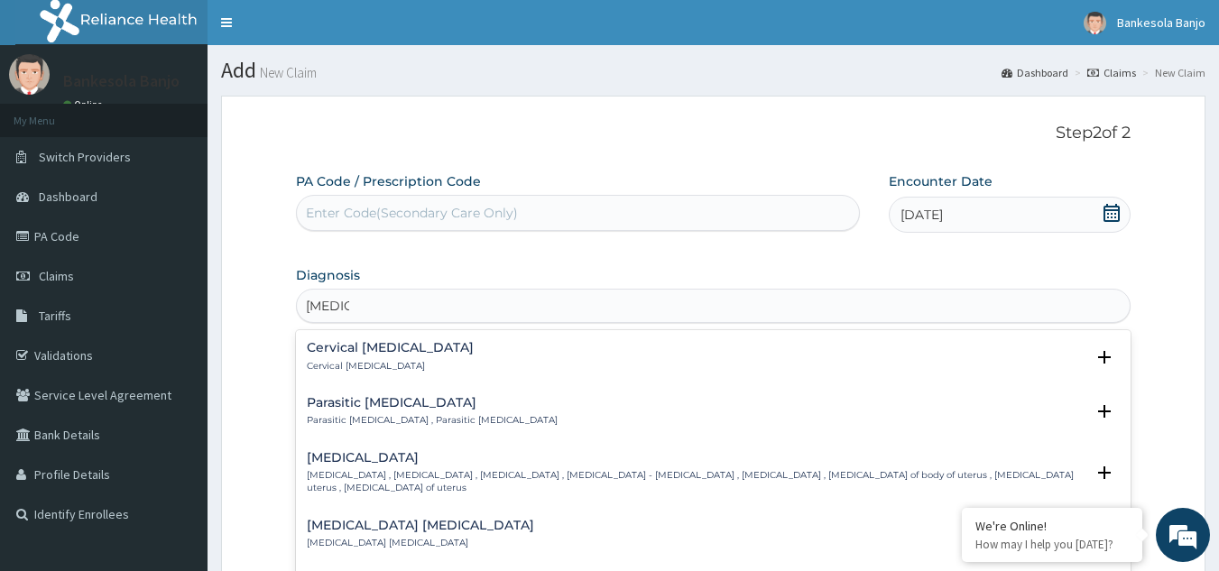
click at [398, 471] on p "Uterine leiomyoma , Uterine fibroid , Uterine fibroids , Uterine leiomyoma - fi…" at bounding box center [696, 482] width 779 height 26
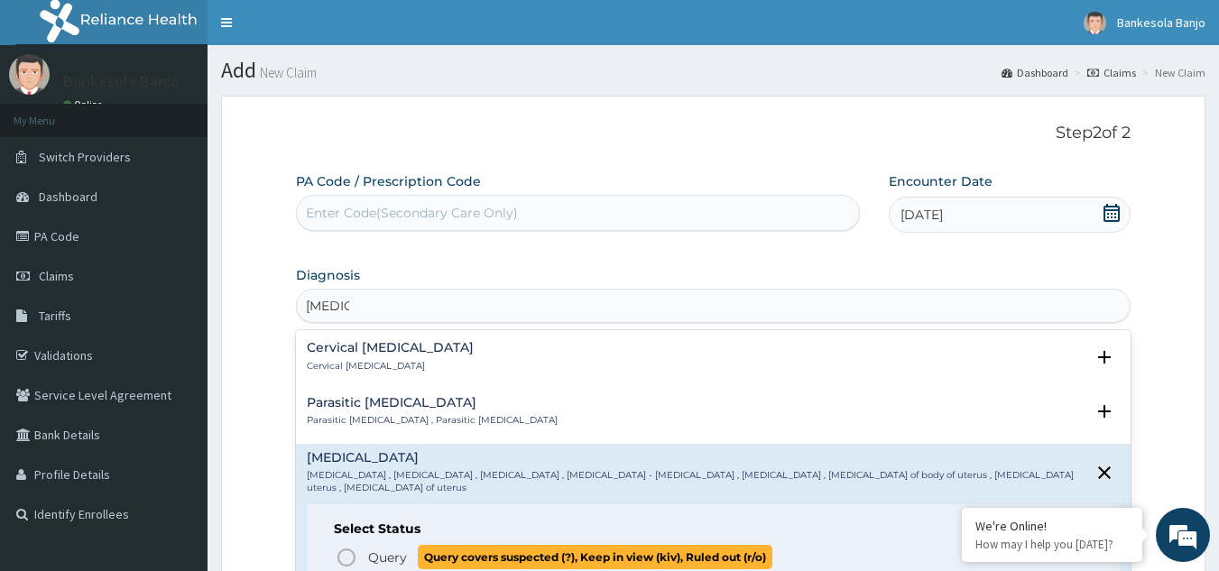
click at [337, 547] on icon "status option query" at bounding box center [347, 558] width 22 height 22
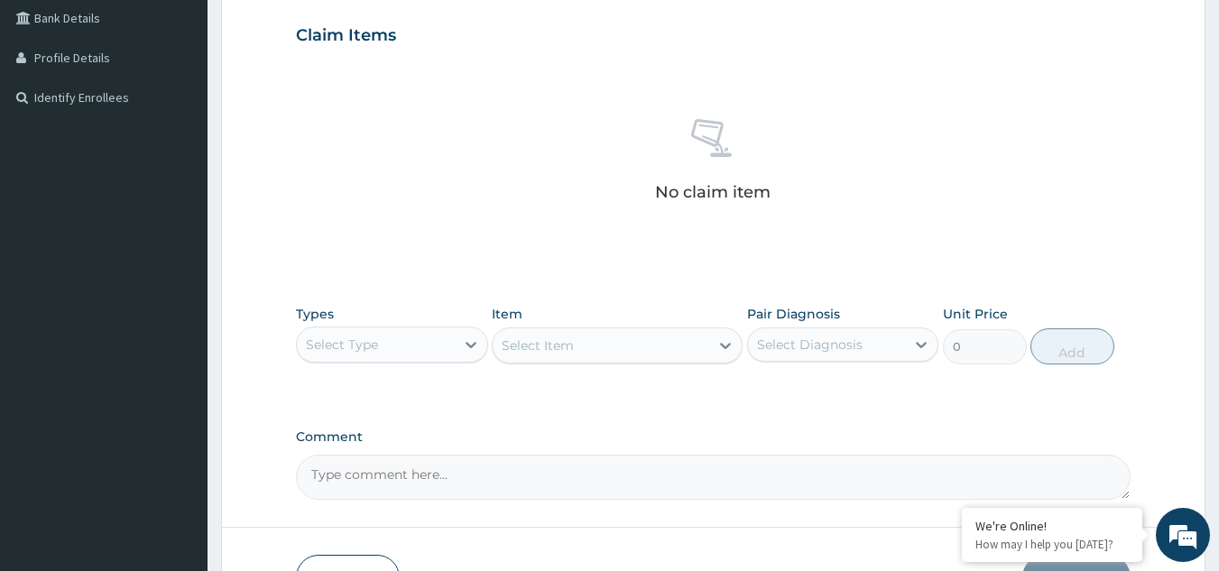
scroll to position [456, 0]
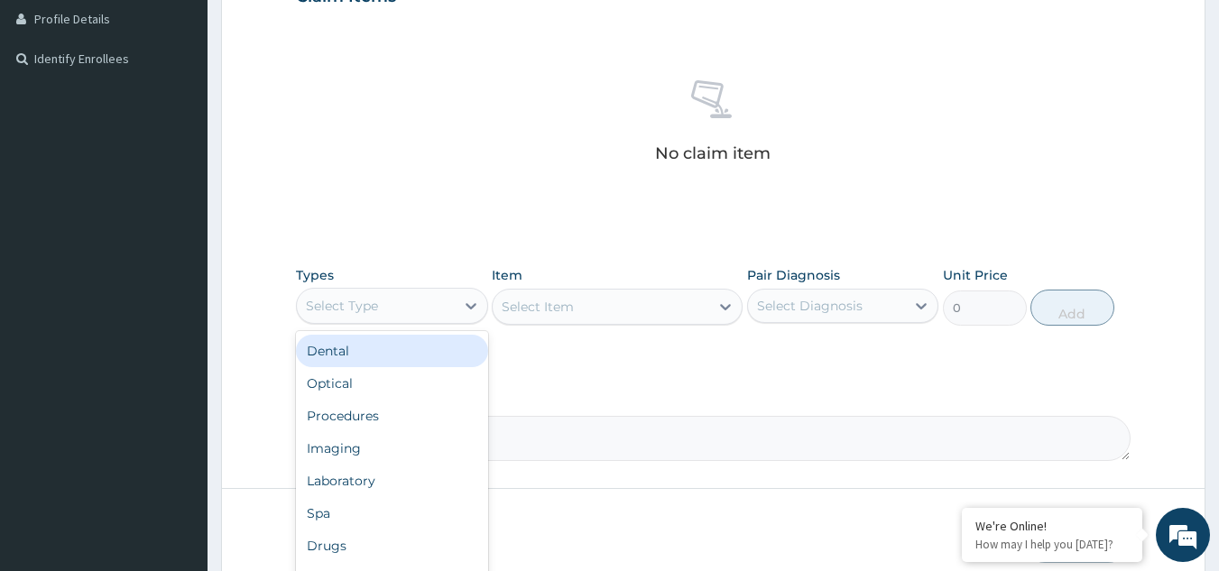
click at [442, 302] on div "Select Type" at bounding box center [376, 305] width 158 height 29
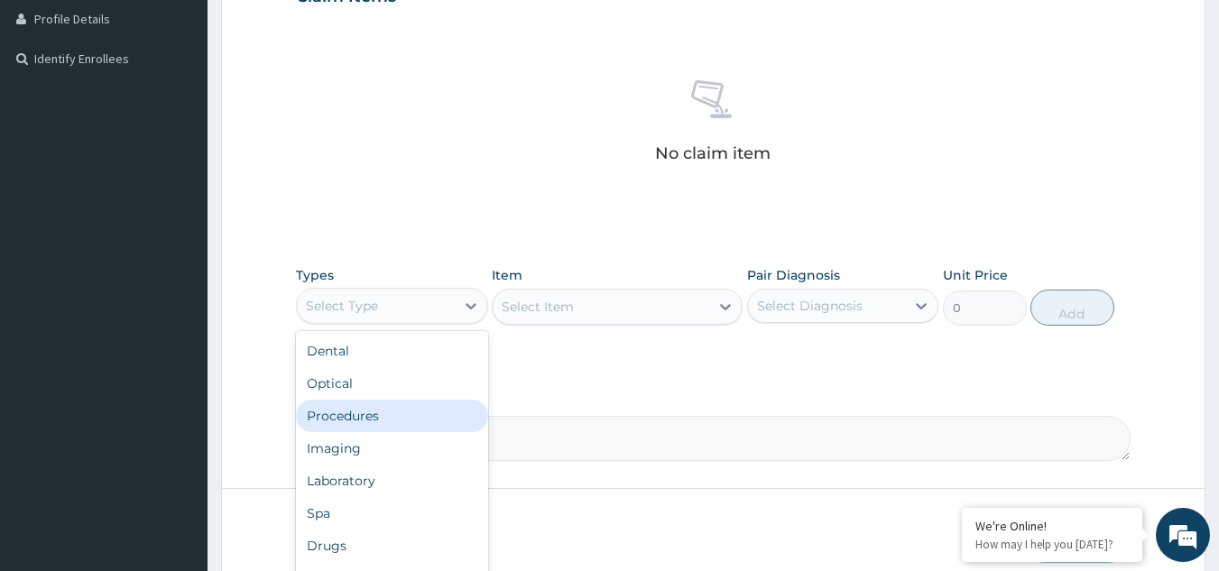
click at [343, 415] on div "Procedures" at bounding box center [392, 416] width 192 height 32
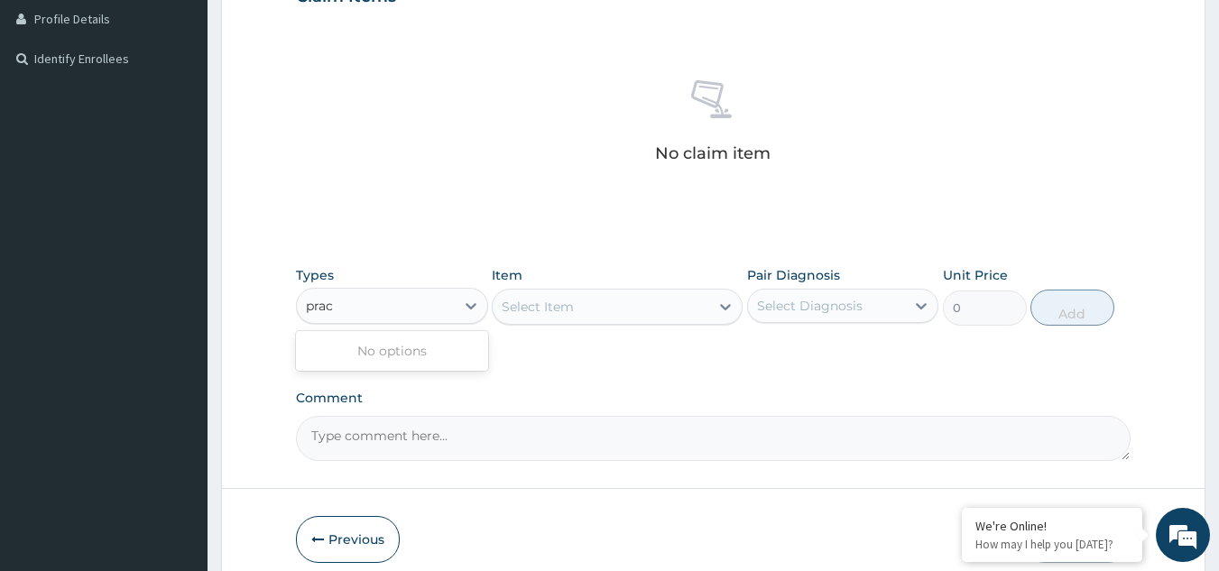
type input "prac"
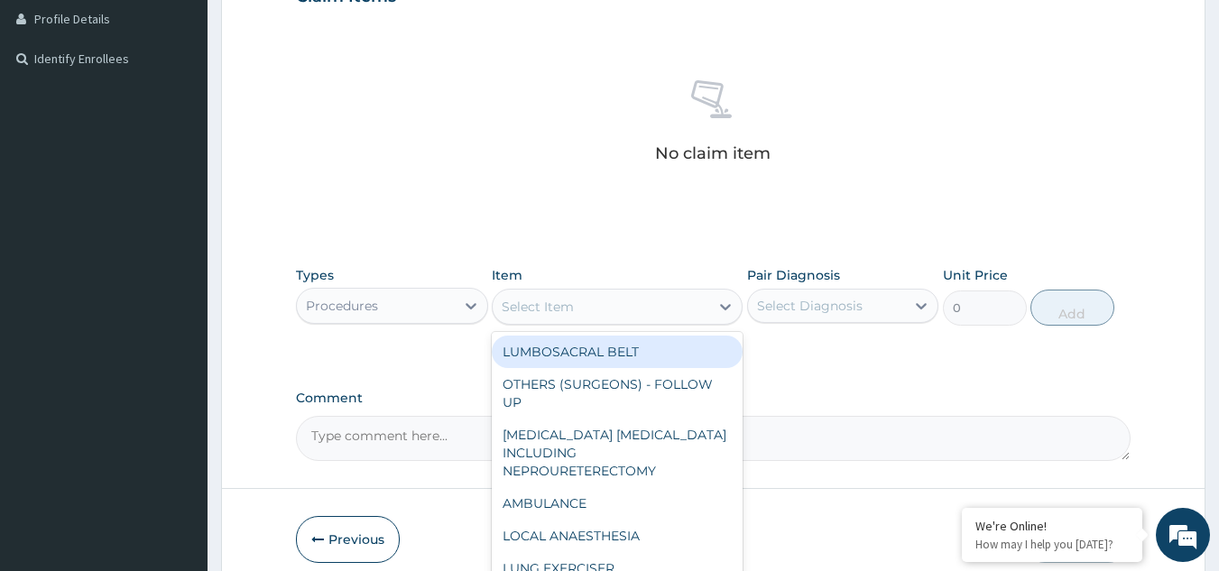
click at [628, 309] on div "Select Item" at bounding box center [601, 306] width 217 height 29
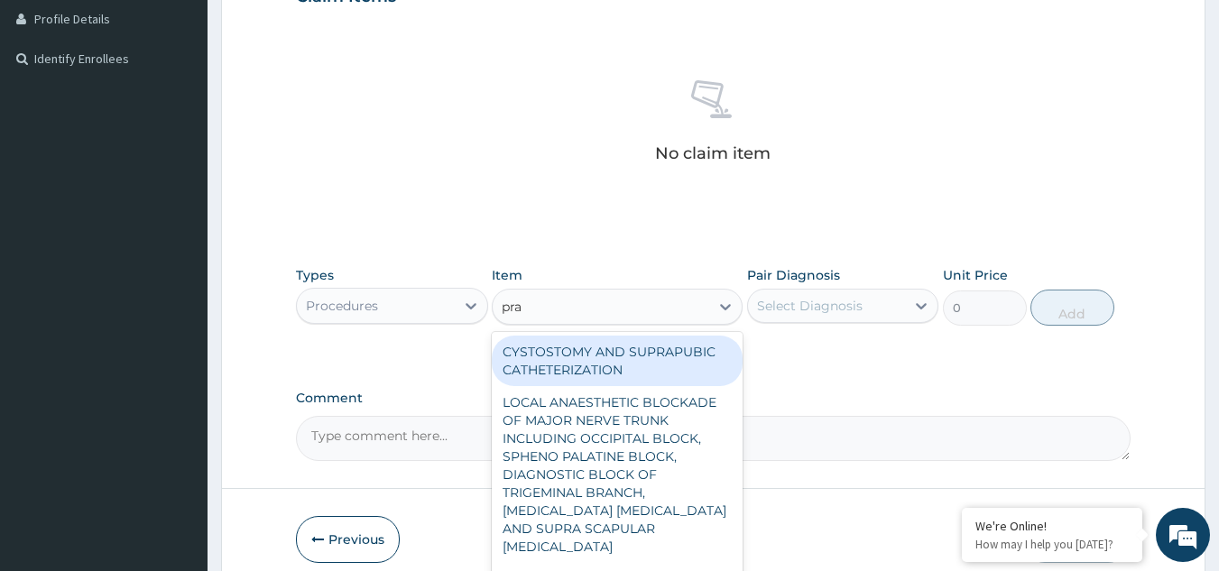
type input "prac"
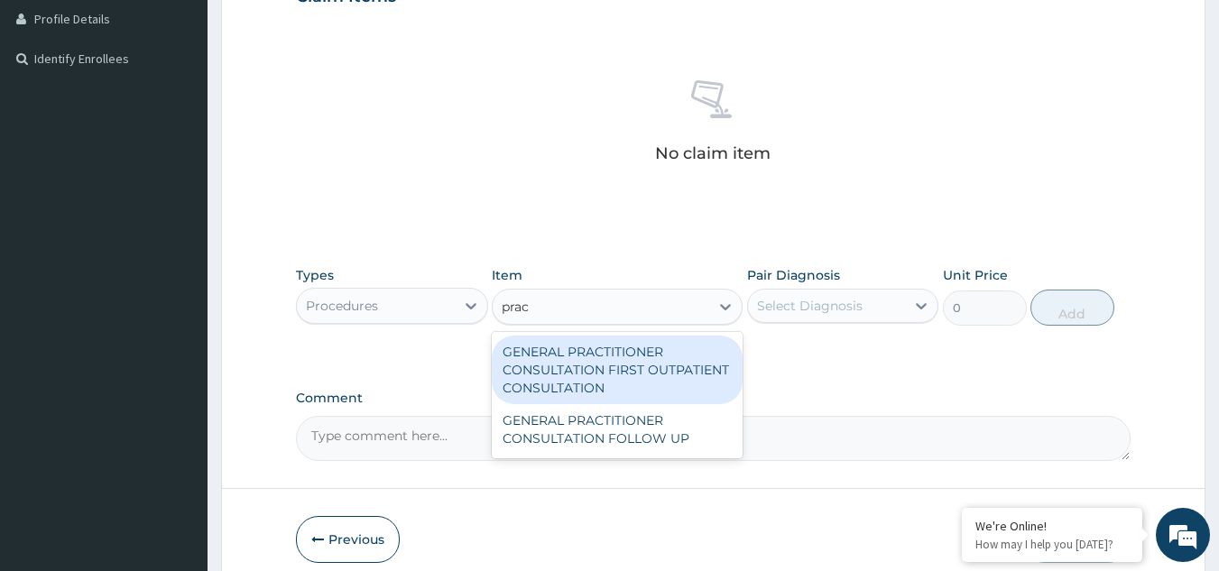
click at [625, 354] on div "GENERAL PRACTITIONER CONSULTATION FIRST OUTPATIENT CONSULTATION" at bounding box center [617, 370] width 251 height 69
type input "3370.125"
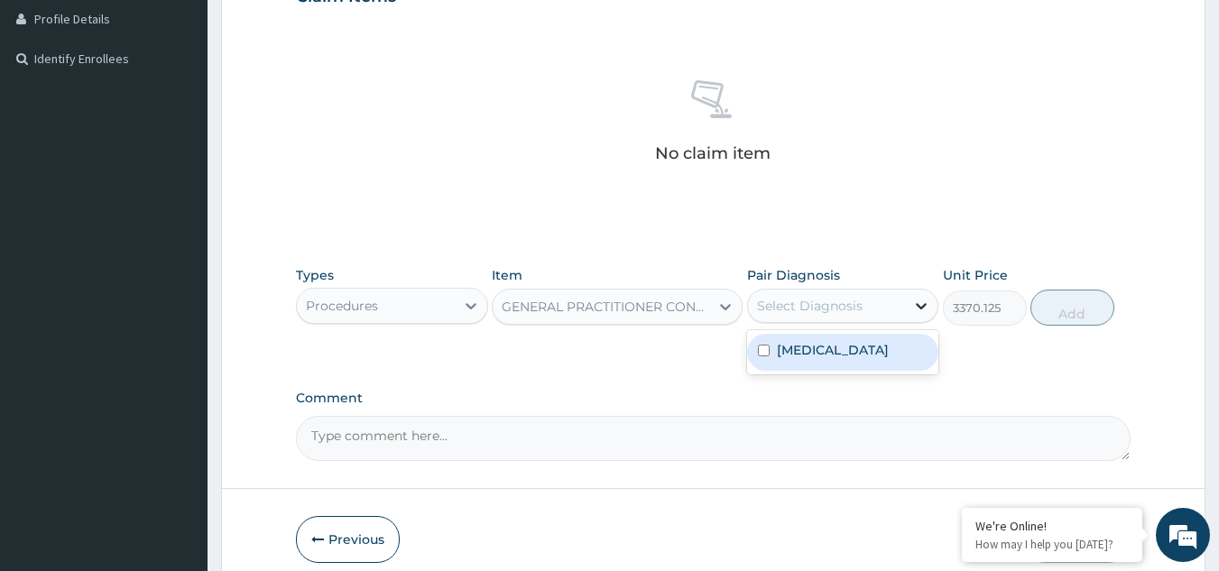
click at [914, 300] on icon at bounding box center [921, 306] width 18 height 18
click at [862, 346] on label "Uterine leiomyoma" at bounding box center [833, 350] width 112 height 18
checkbox input "true"
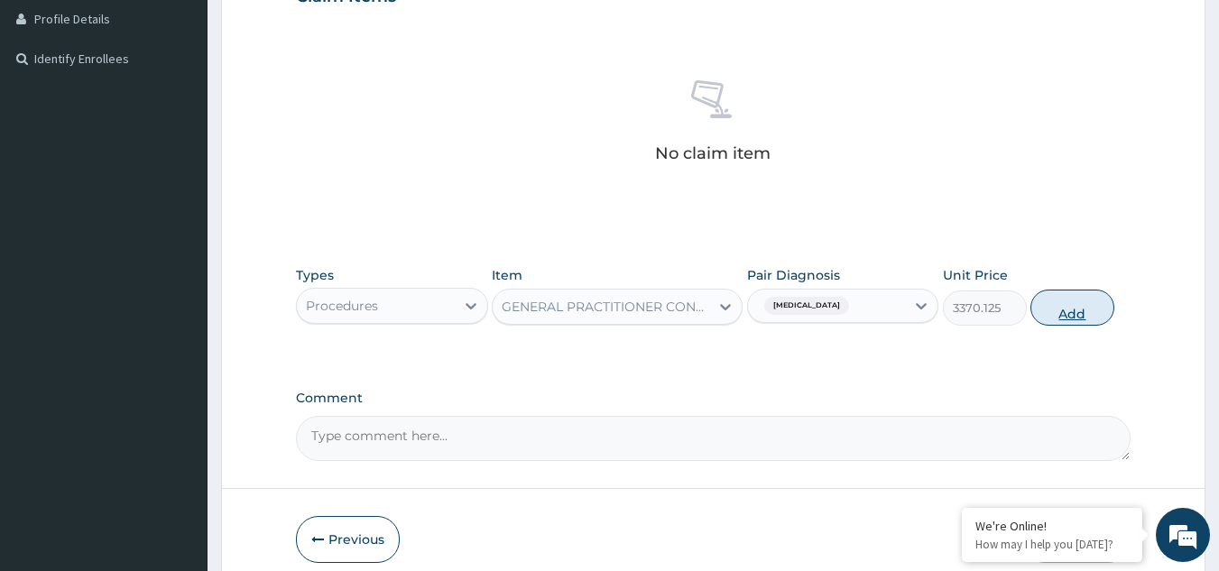
click at [1052, 318] on button "Add" at bounding box center [1072, 308] width 84 height 36
type input "0"
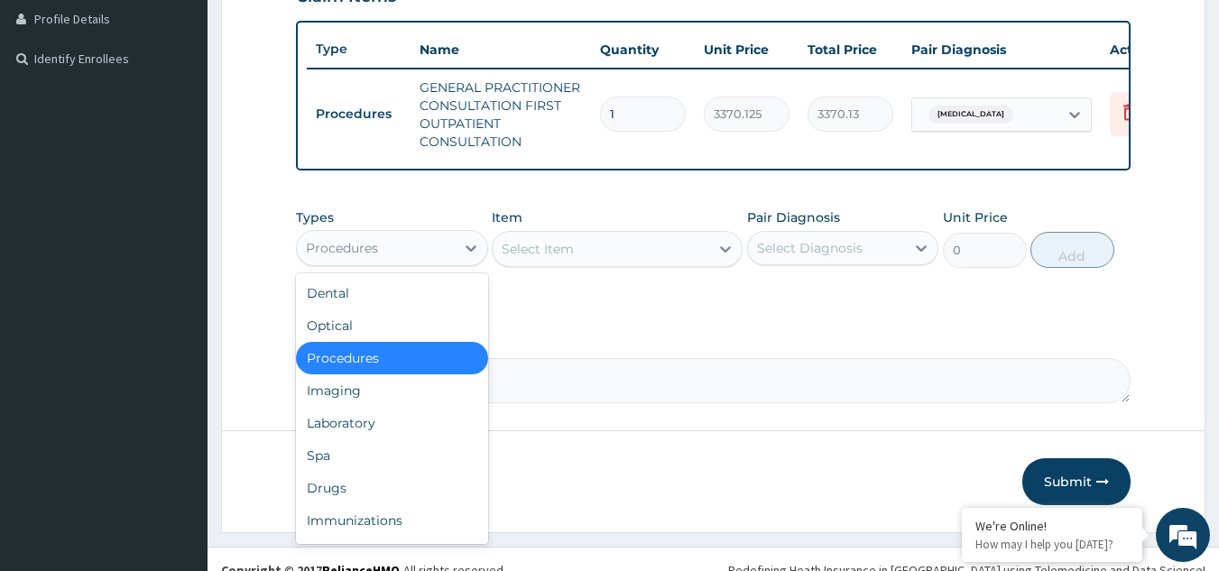
click at [431, 250] on div "Procedures" at bounding box center [376, 248] width 158 height 29
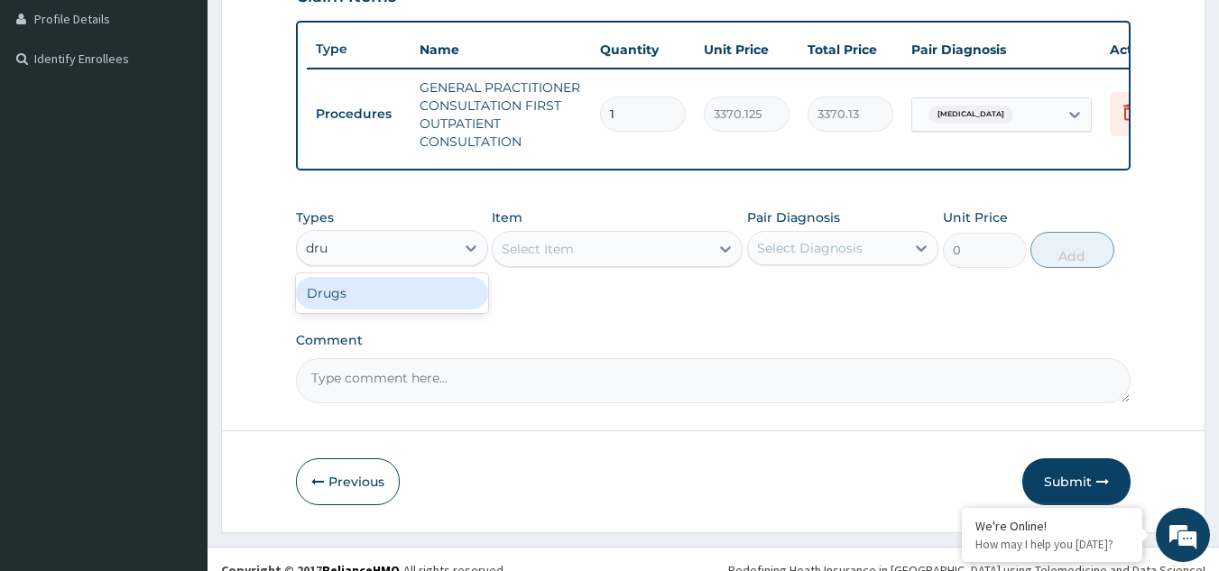
type input "drug"
click at [410, 292] on div "Drugs" at bounding box center [392, 293] width 192 height 32
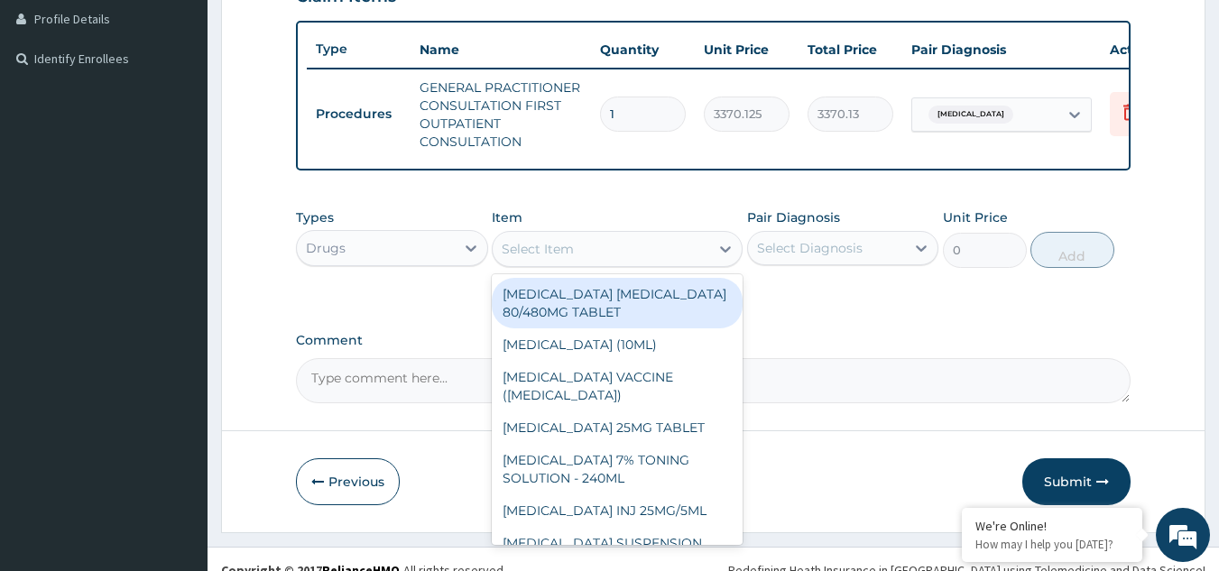
click at [672, 263] on div "Select Item" at bounding box center [601, 249] width 217 height 29
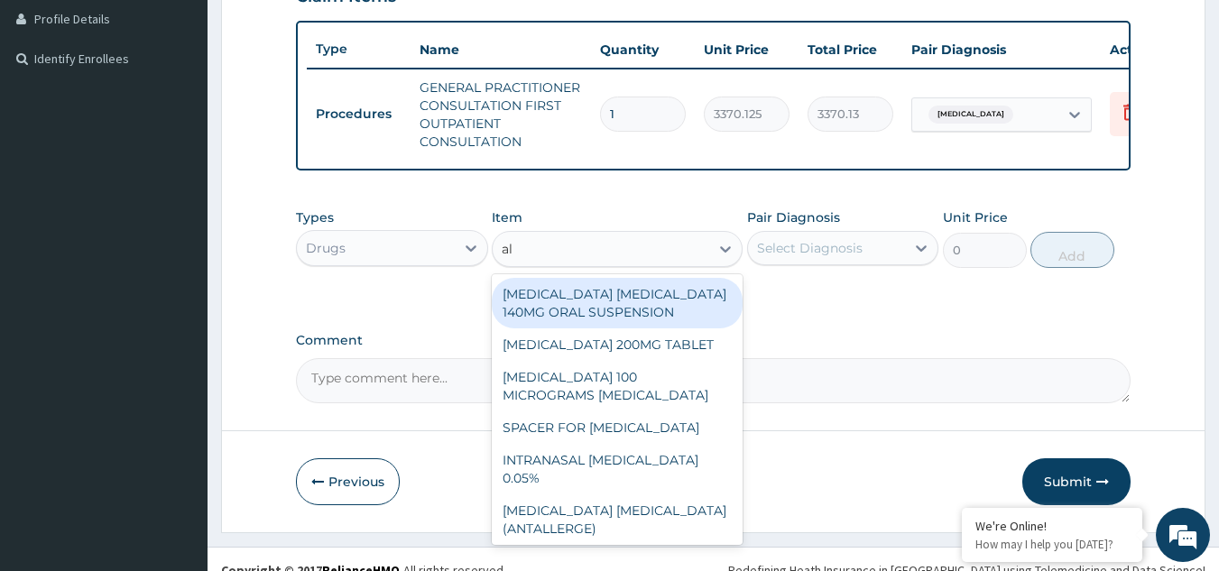
type input "alb"
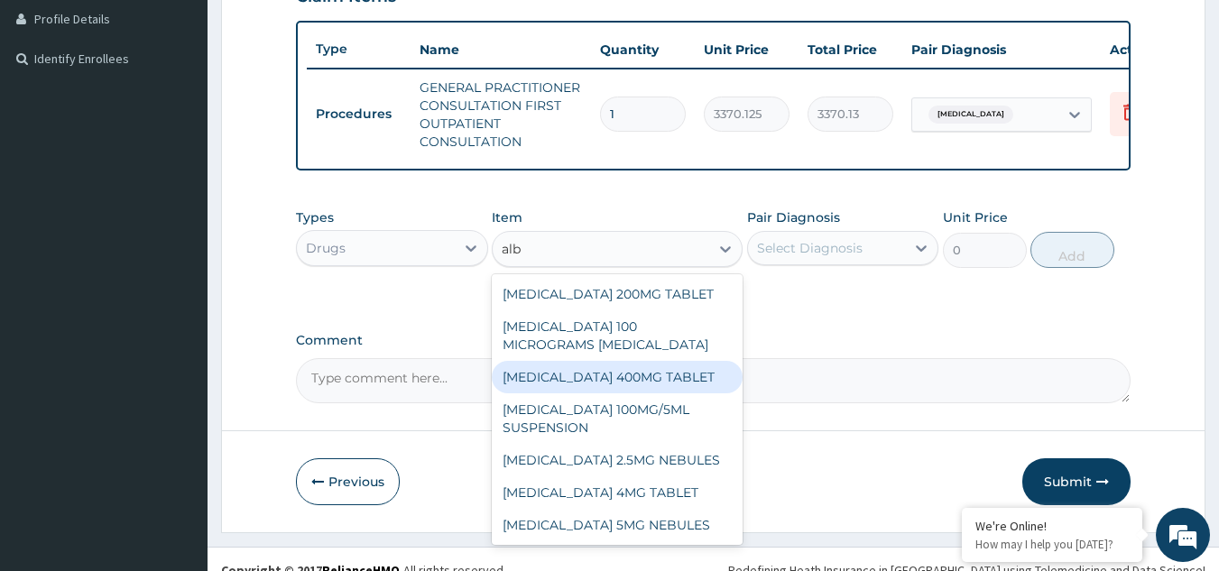
click at [620, 381] on div "ALBENDAZOLE 400MG TABLET" at bounding box center [617, 377] width 251 height 32
type input "222"
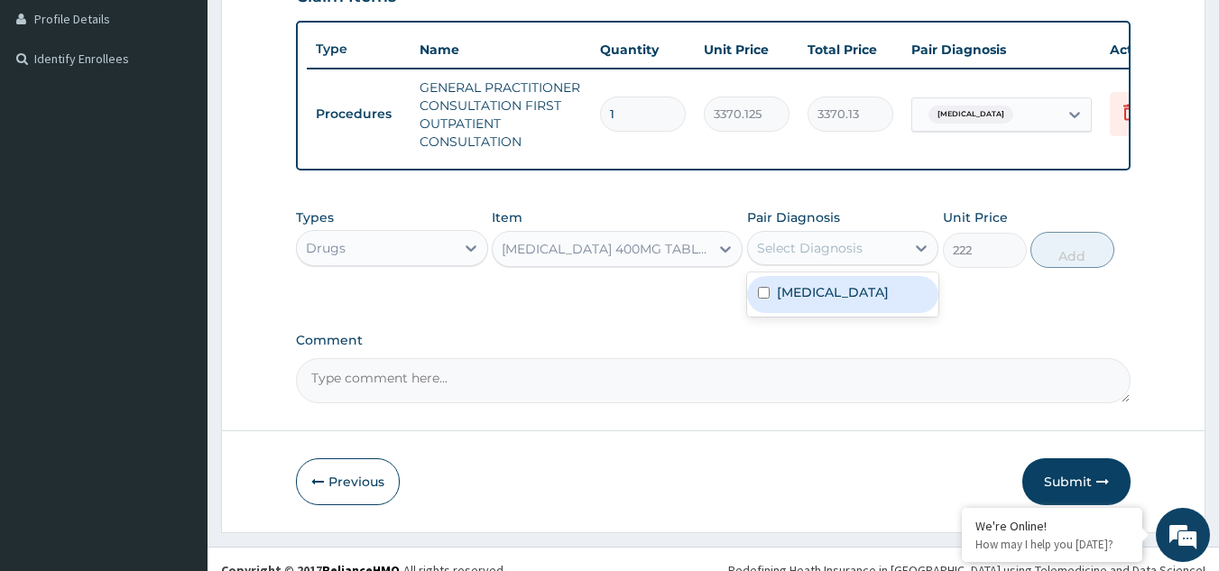
click at [799, 257] on div "Select Diagnosis" at bounding box center [810, 248] width 106 height 18
click at [787, 301] on label "Uterine leiomyoma" at bounding box center [833, 292] width 112 height 18
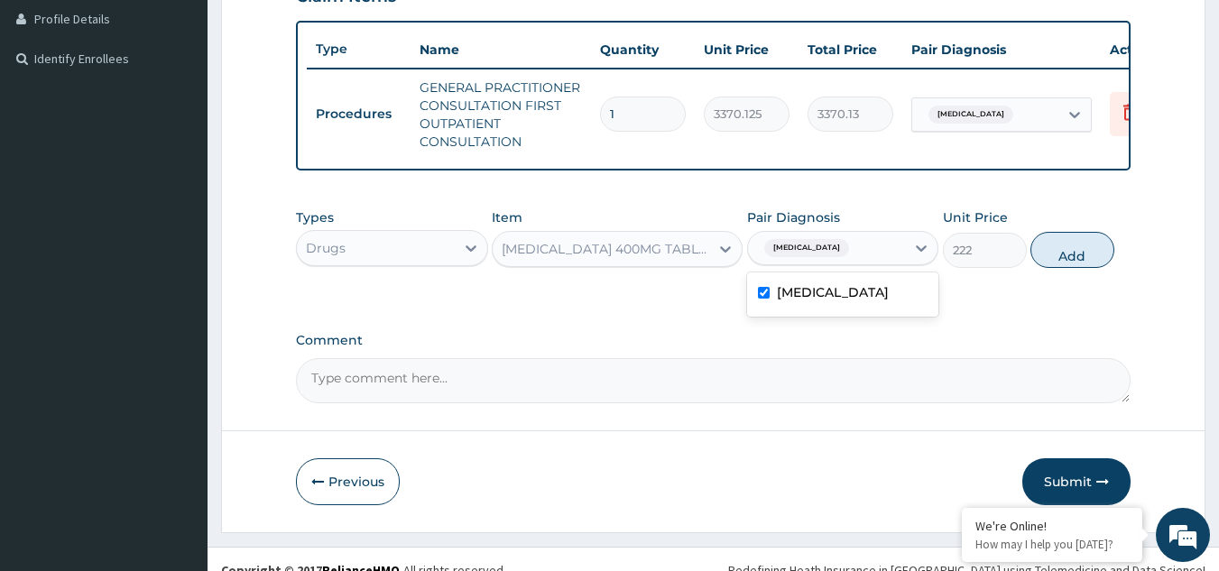
click at [787, 301] on label "Uterine leiomyoma" at bounding box center [833, 292] width 112 height 18
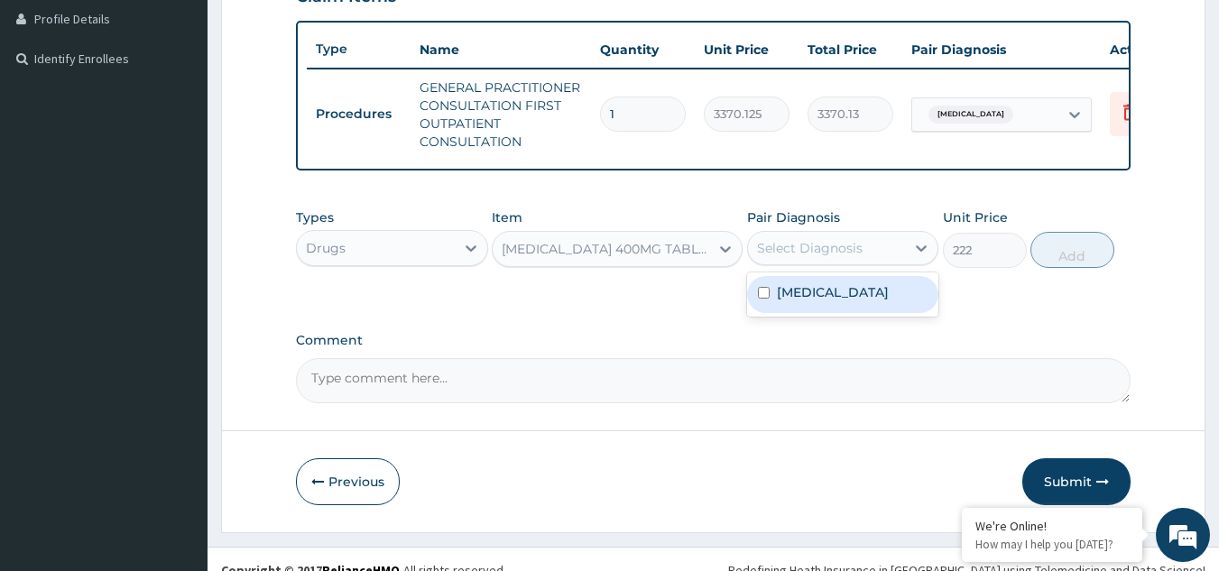
click at [787, 301] on label "Uterine leiomyoma" at bounding box center [833, 292] width 112 height 18
checkbox input "true"
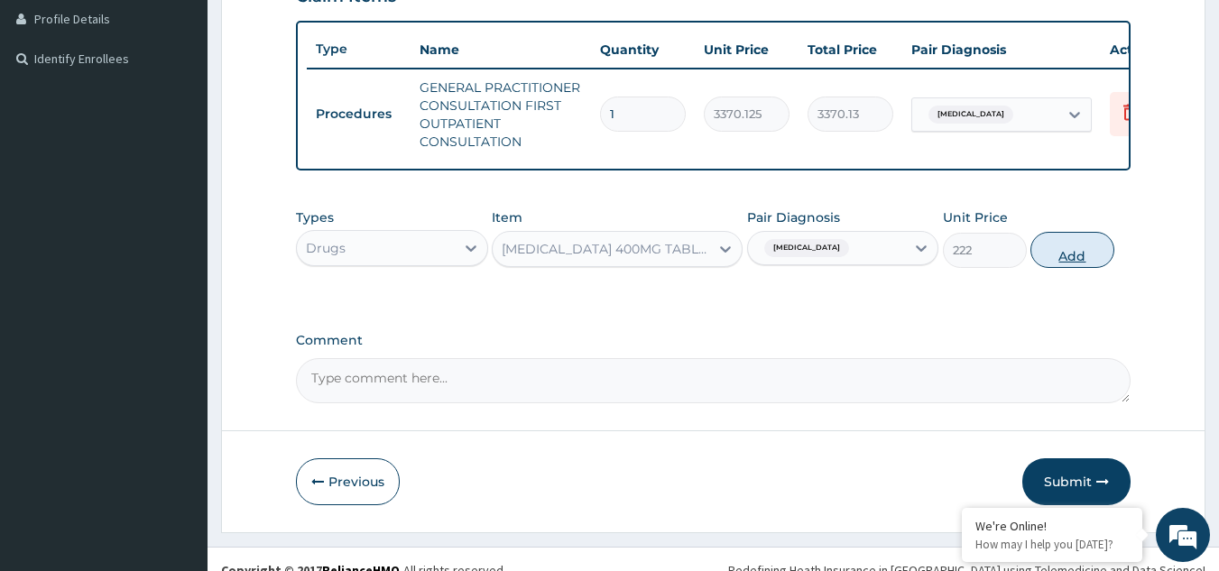
click at [1065, 268] on button "Add" at bounding box center [1072, 250] width 84 height 36
type input "0"
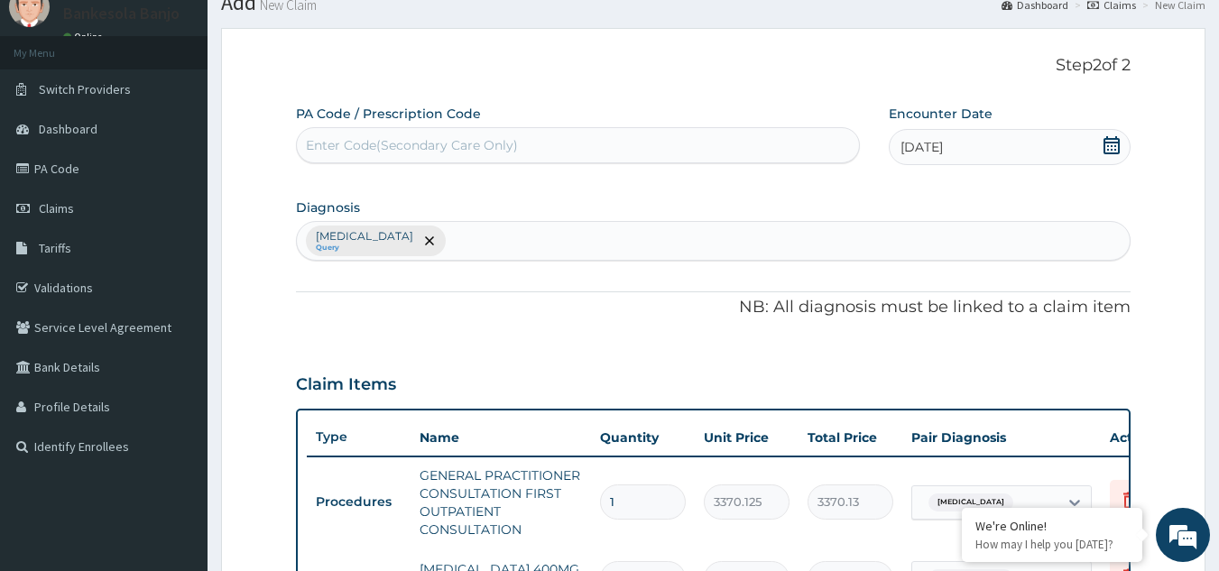
scroll to position [51, 0]
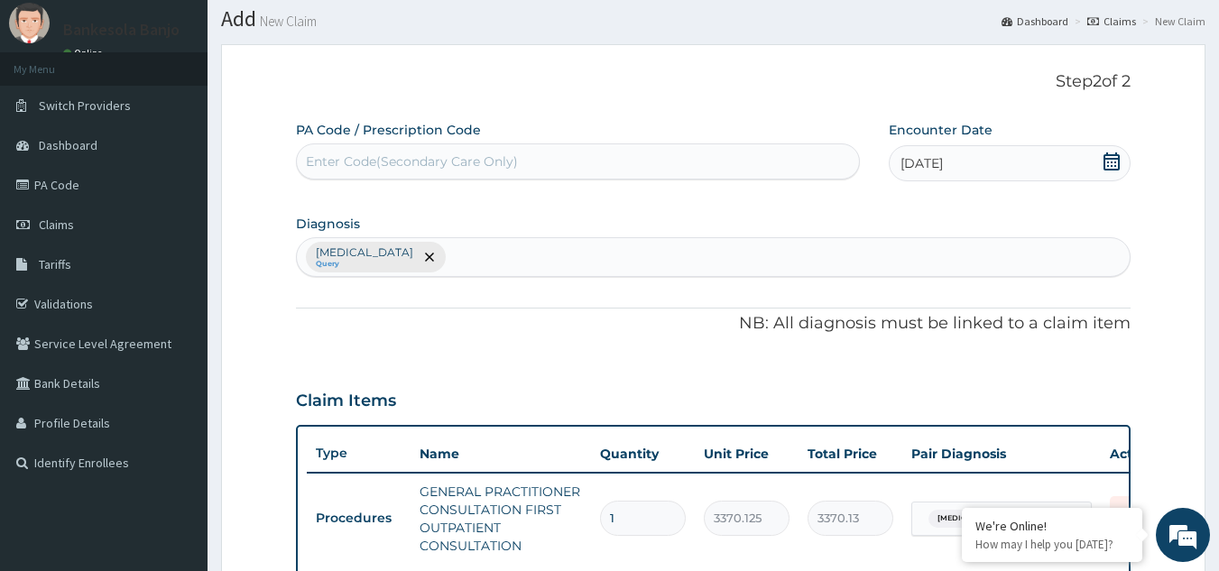
click at [532, 266] on div "Uterine leiomyoma Query" at bounding box center [714, 257] width 834 height 38
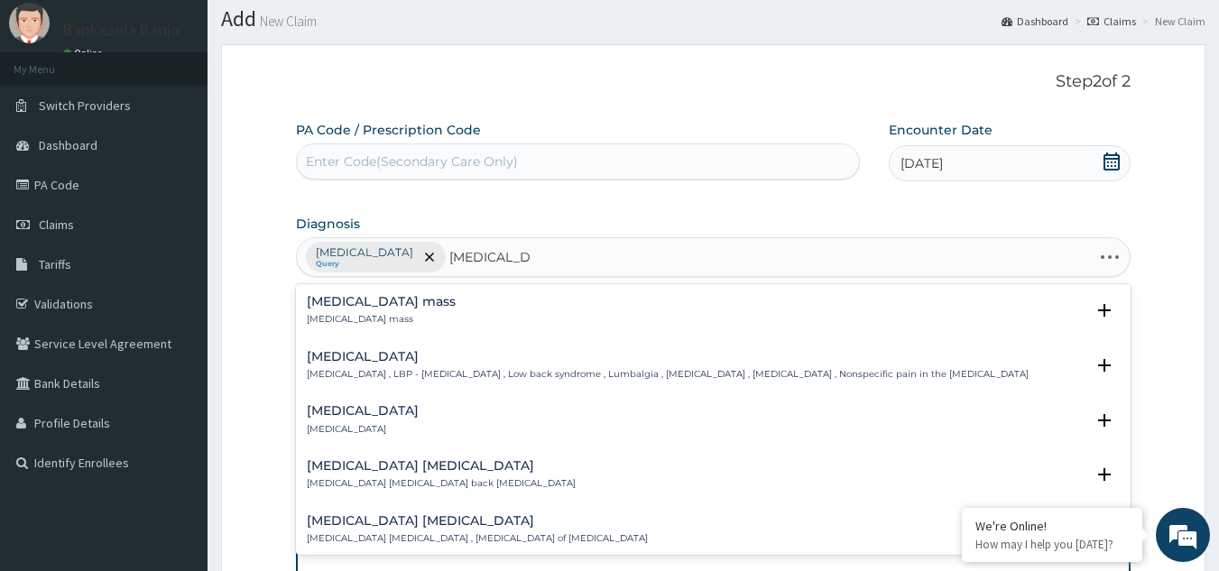
type input "lumbar sprain"
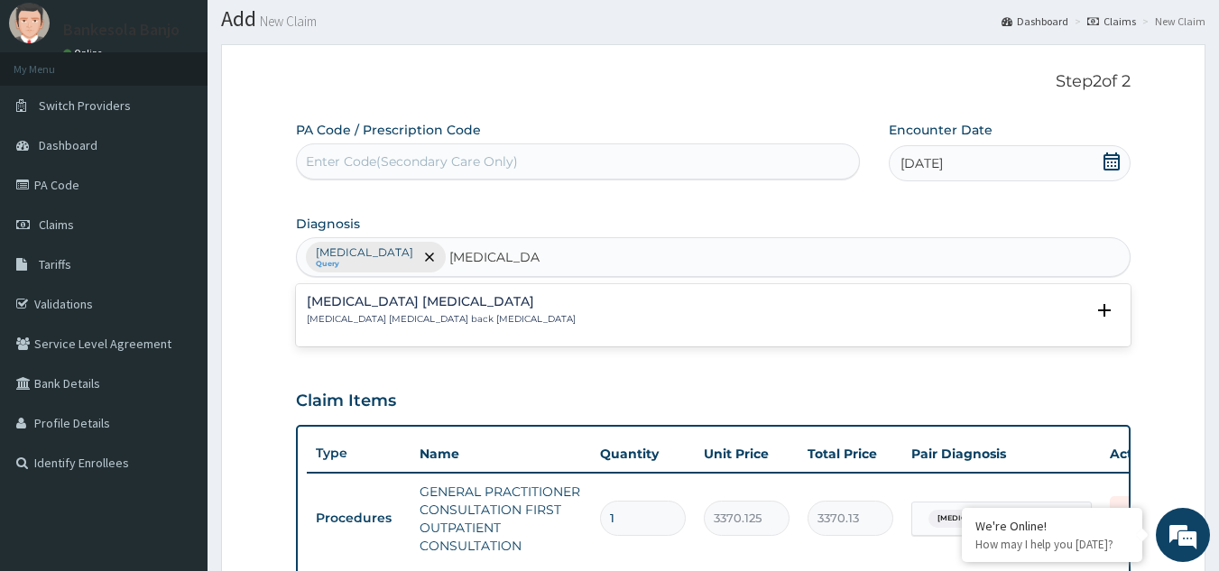
click at [520, 319] on div "Lumbar sprain Lumbar sprain , Lumbar back sprain" at bounding box center [714, 311] width 814 height 32
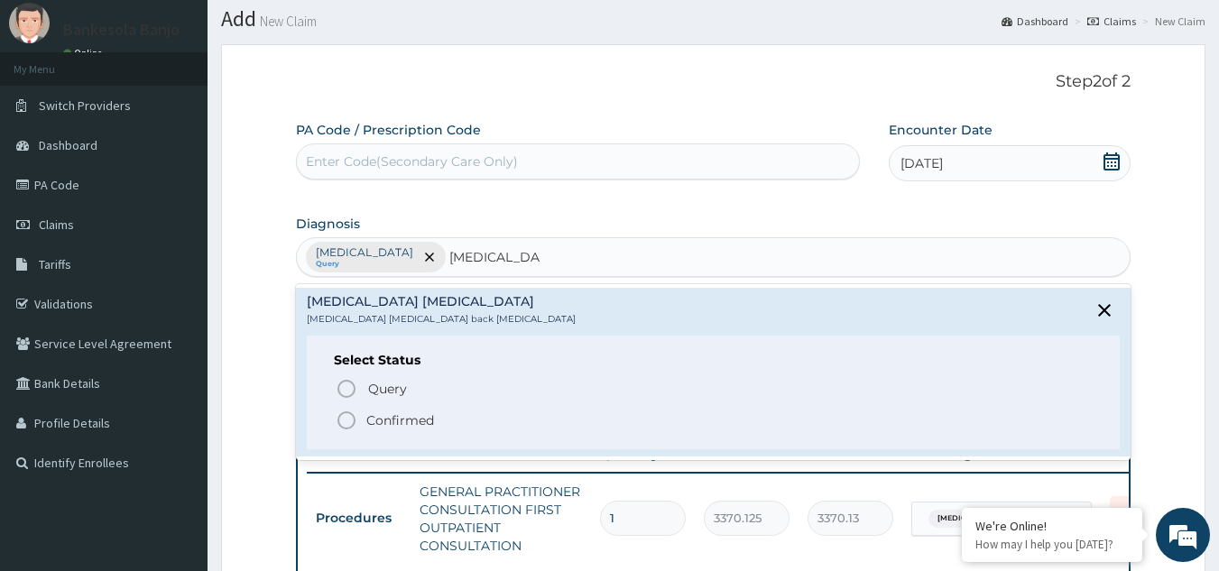
click at [350, 424] on icon "status option filled" at bounding box center [347, 421] width 22 height 22
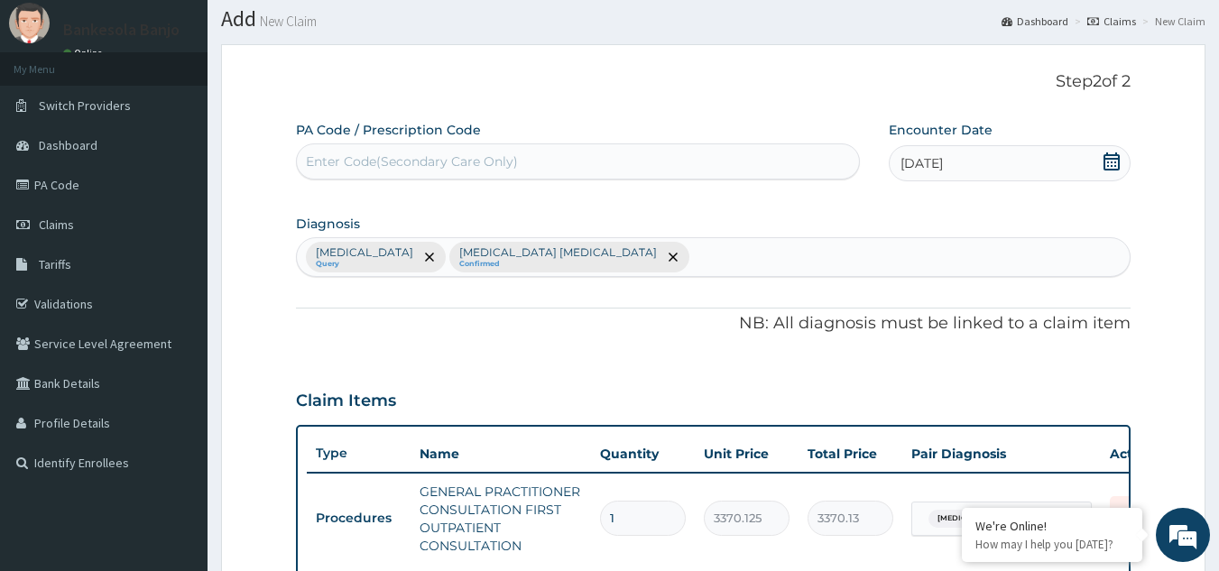
scroll to position [117, 0]
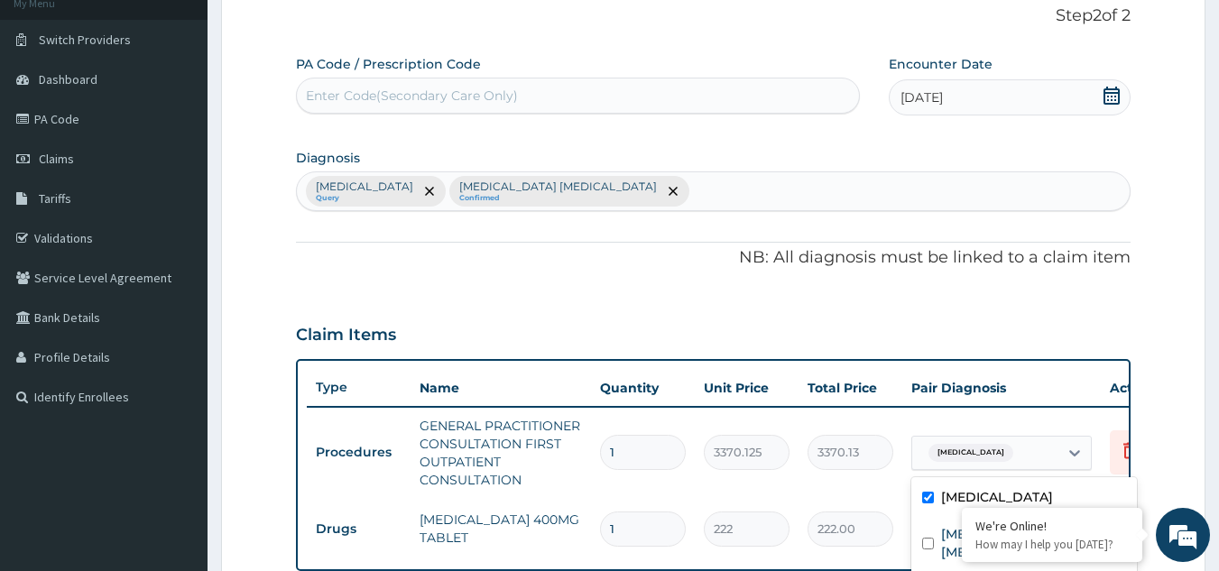
click at [1005, 447] on span "Uterine leiomyoma" at bounding box center [970, 453] width 85 height 18
click at [939, 535] on div "Lumbar sprain" at bounding box center [1024, 545] width 226 height 55
checkbox input "true"
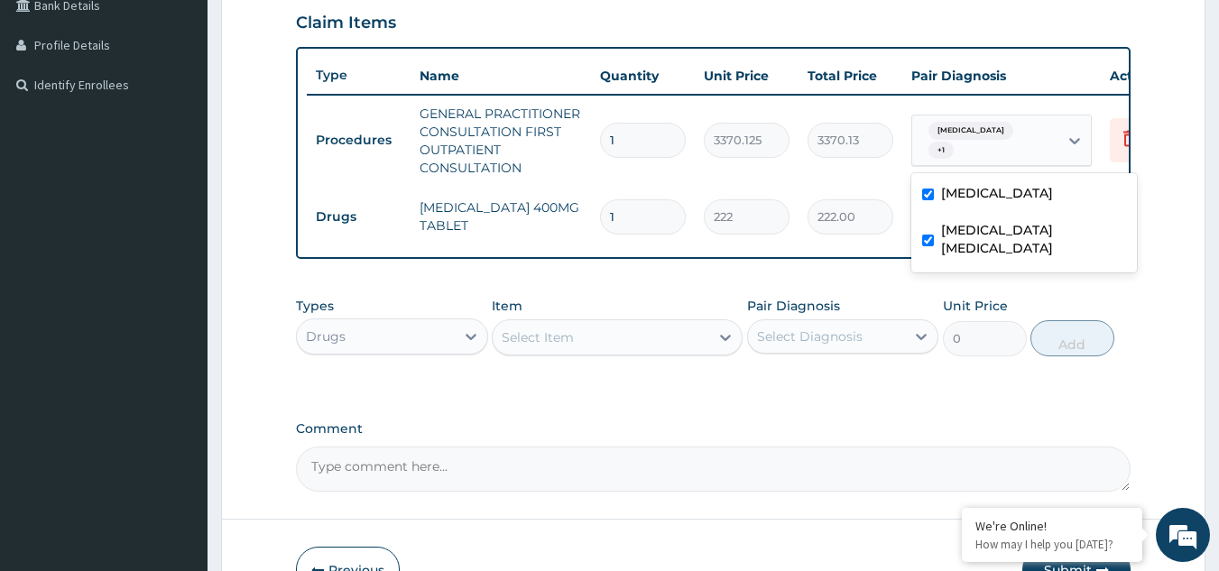
scroll to position [428, 0]
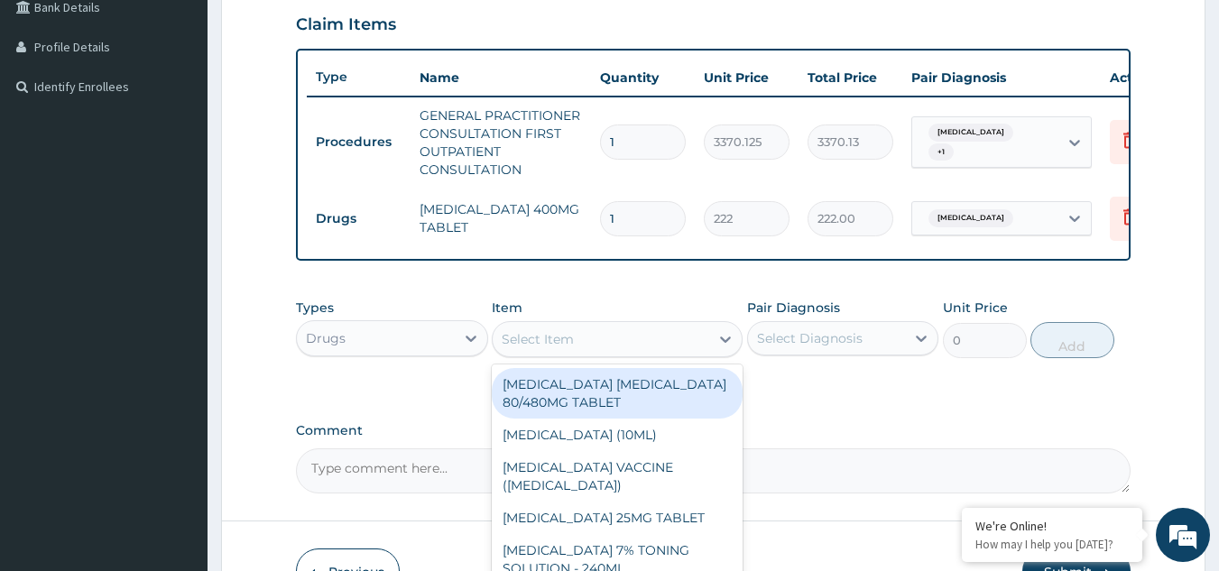
click at [591, 352] on div "Select Item" at bounding box center [601, 339] width 217 height 29
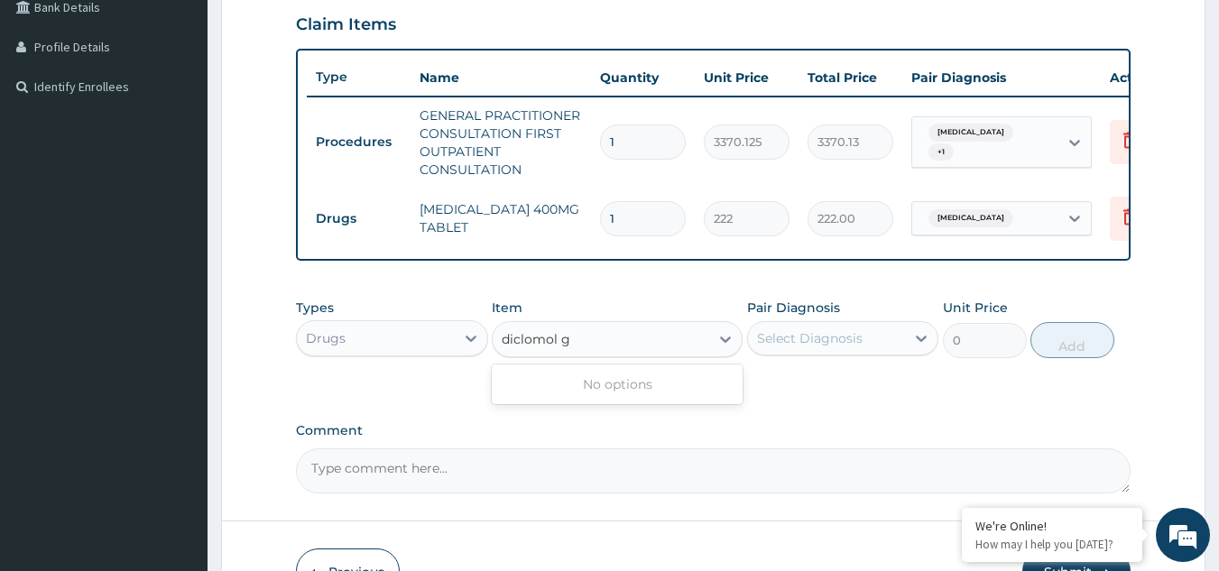
type input "diclomol"
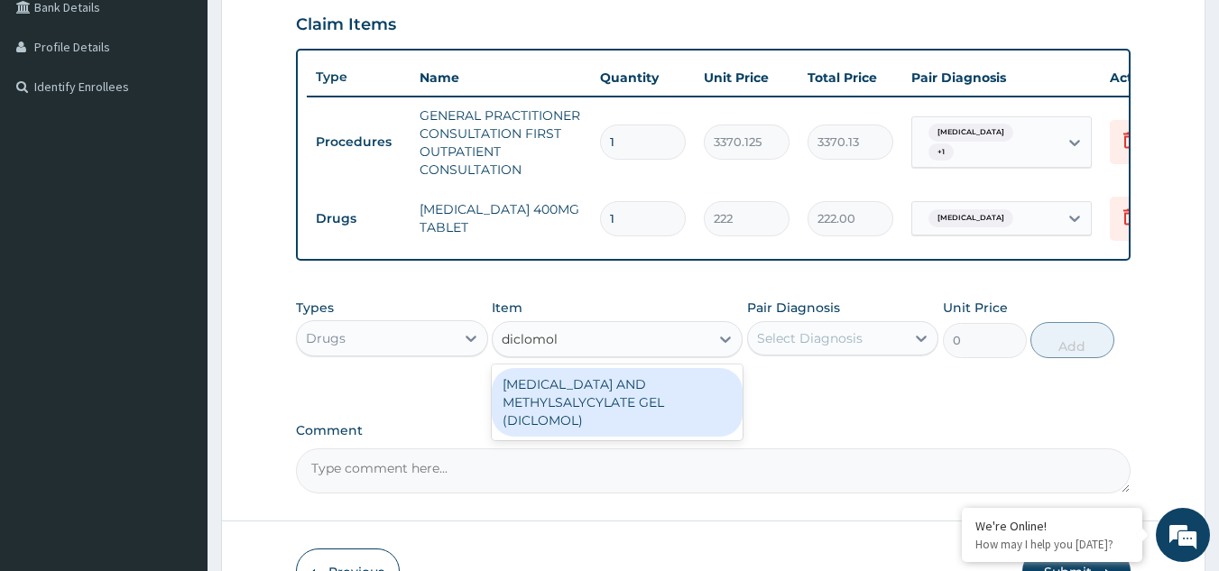
click at [585, 420] on div "DICLOFENAC AND METHYLSALYCYLATE GEL (DICLOMOL)" at bounding box center [617, 402] width 251 height 69
type input "1437.5"
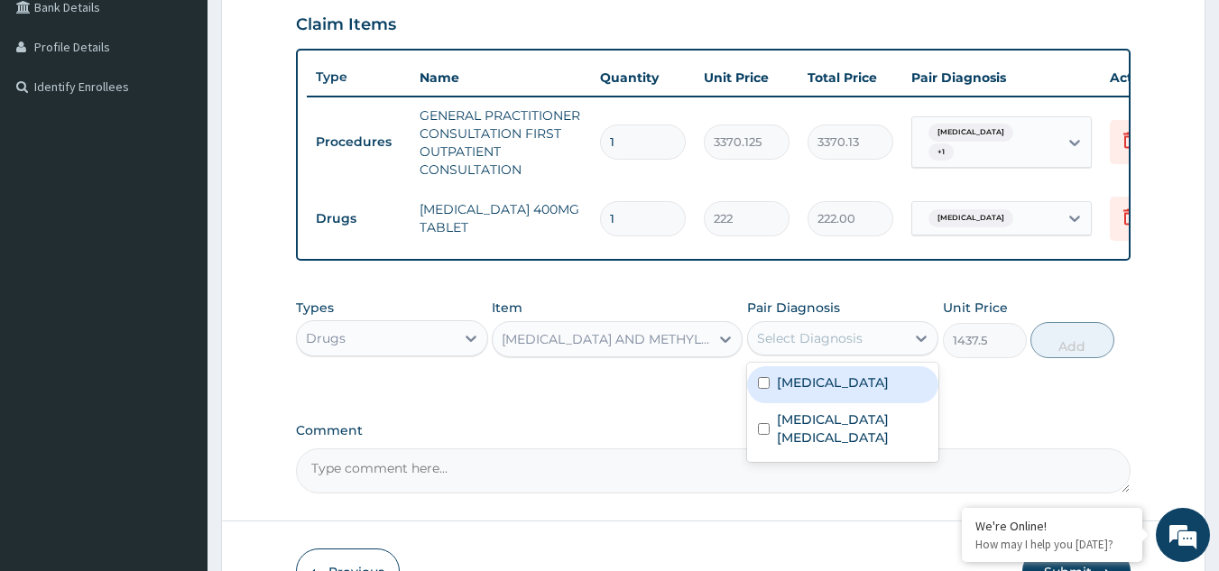
click at [779, 347] on div "Select Diagnosis" at bounding box center [810, 338] width 106 height 18
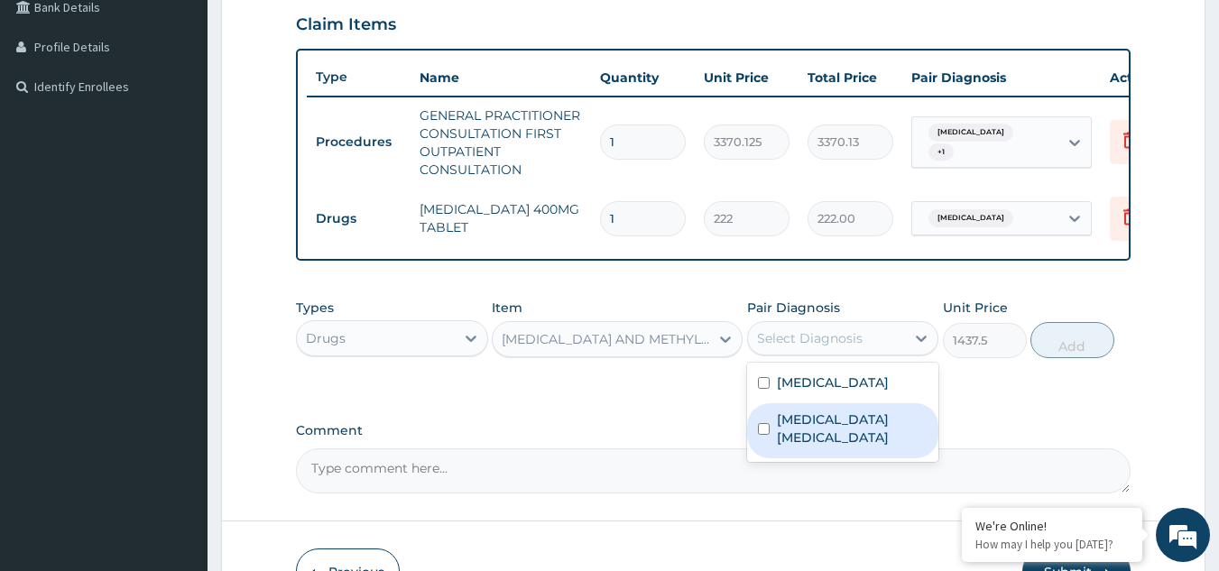
click at [798, 441] on label "Lumbar sprain" at bounding box center [853, 428] width 152 height 36
checkbox input "true"
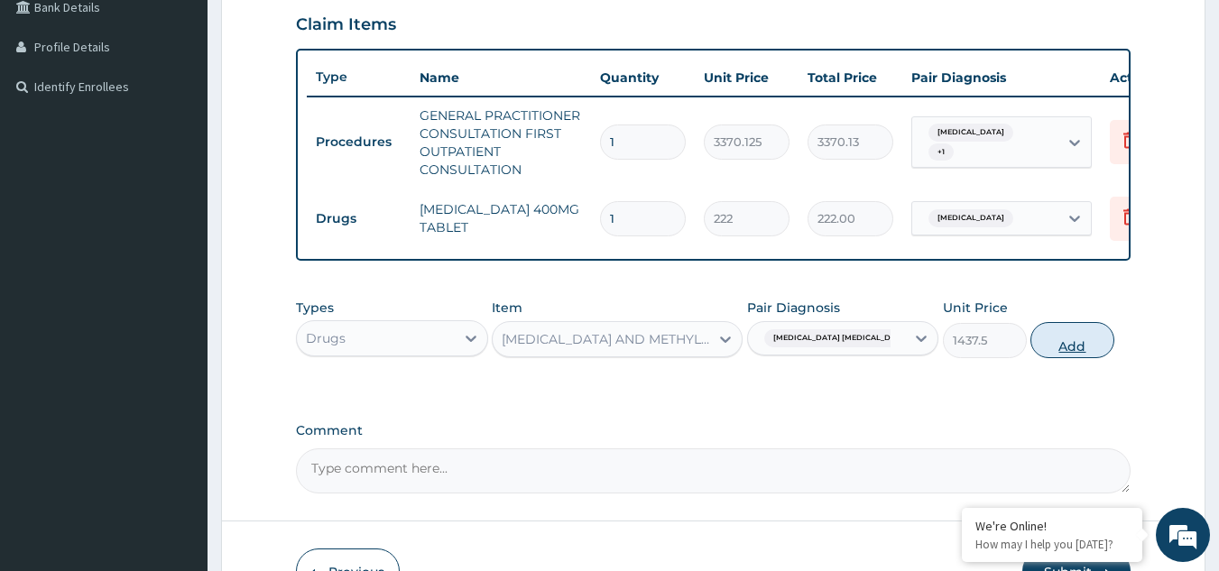
click at [1047, 355] on button "Add" at bounding box center [1072, 340] width 84 height 36
type input "0"
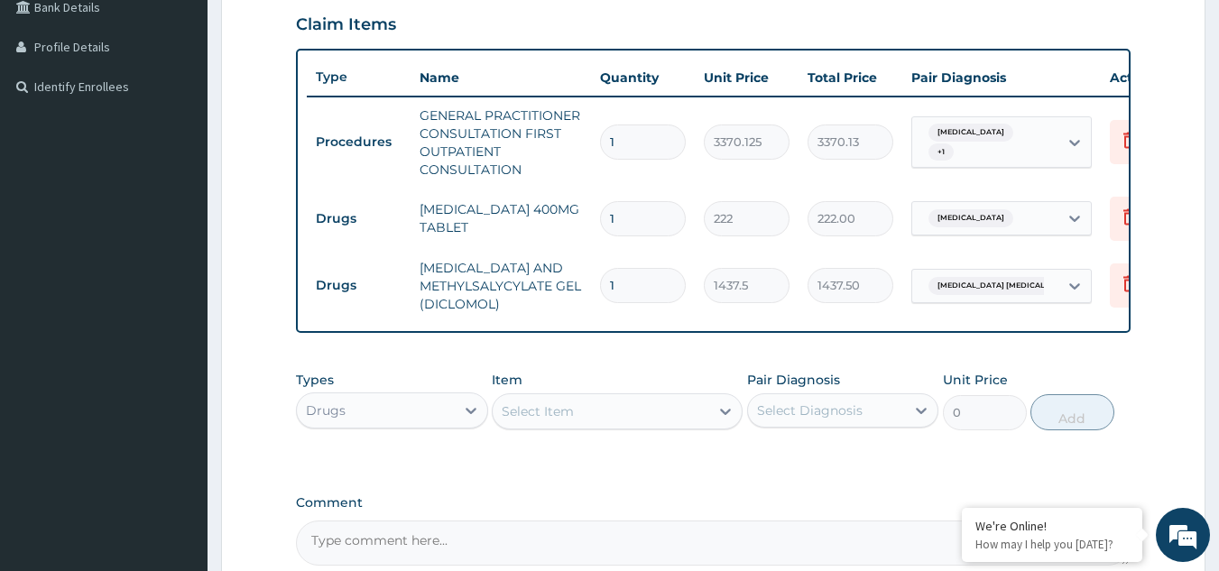
scroll to position [625, 0]
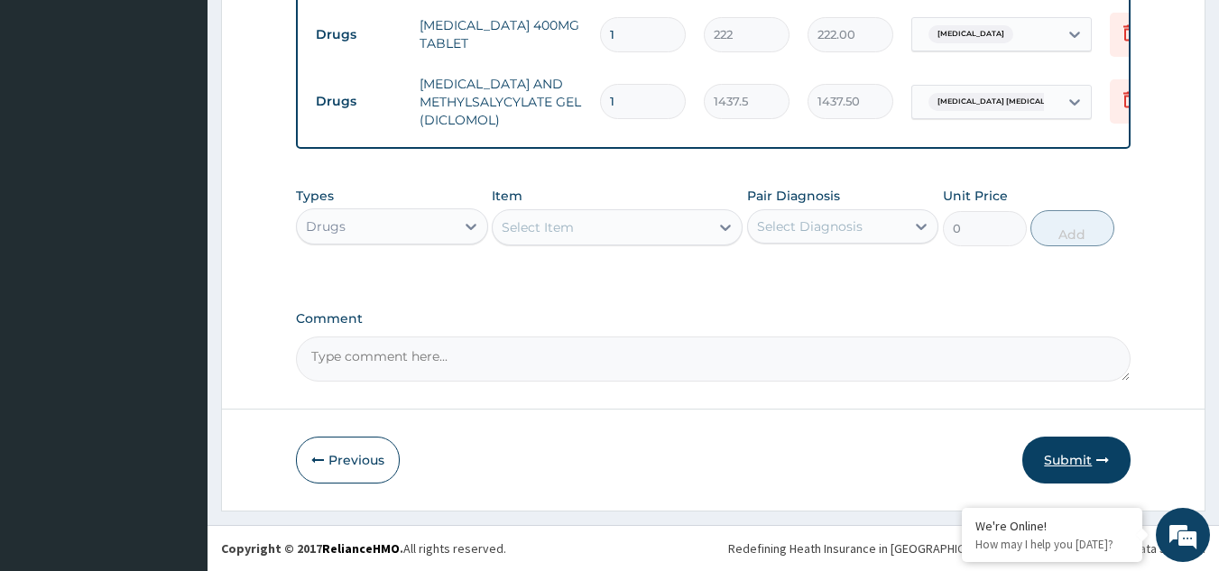
click at [1078, 456] on button "Submit" at bounding box center [1076, 460] width 108 height 47
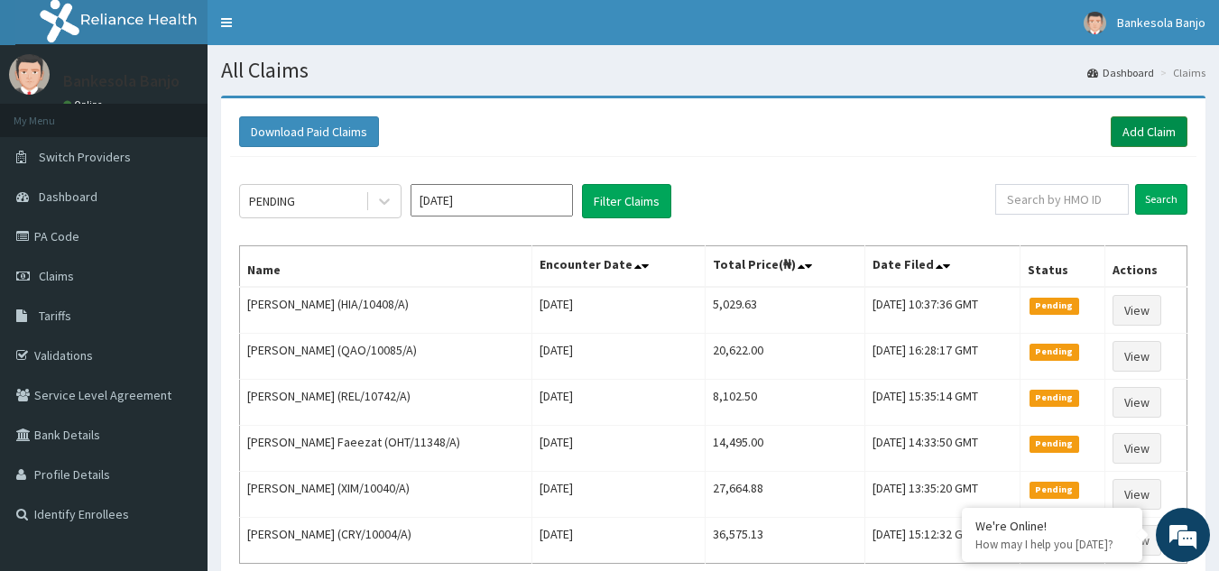
click at [1164, 128] on link "Add Claim" at bounding box center [1149, 131] width 77 height 31
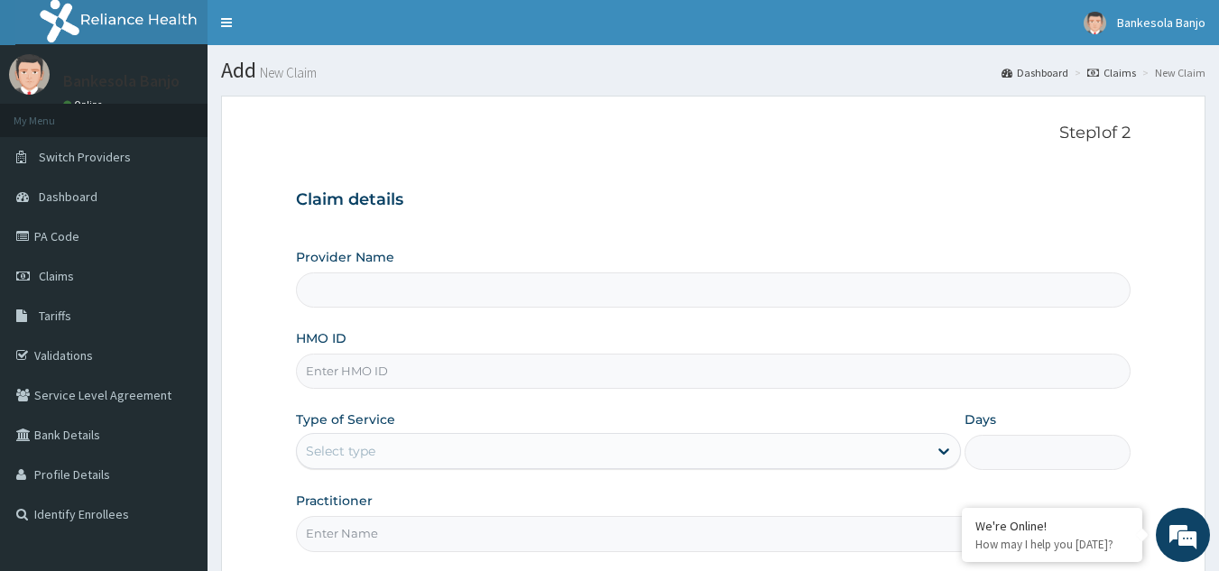
type input "Reliance Family Clinics (RFC) - [GEOGRAPHIC_DATA]"
click at [425, 355] on input "HMO ID" at bounding box center [713, 371] width 835 height 35
paste input "HIA/10408/A"
type input "HIA/10408/A"
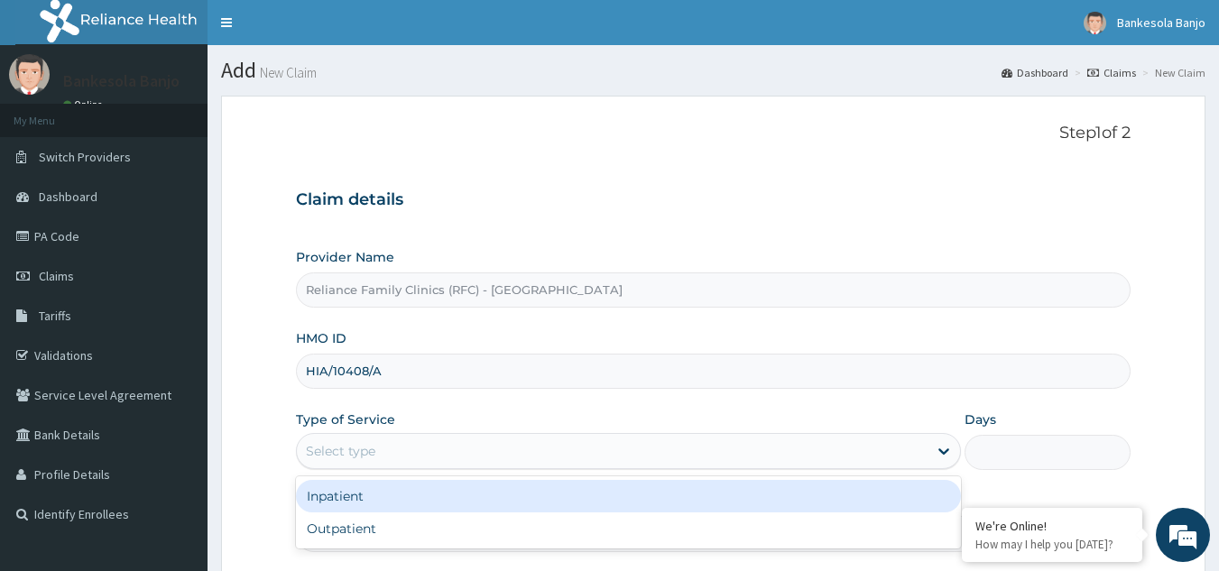
click at [882, 450] on div "Select type" at bounding box center [612, 451] width 631 height 29
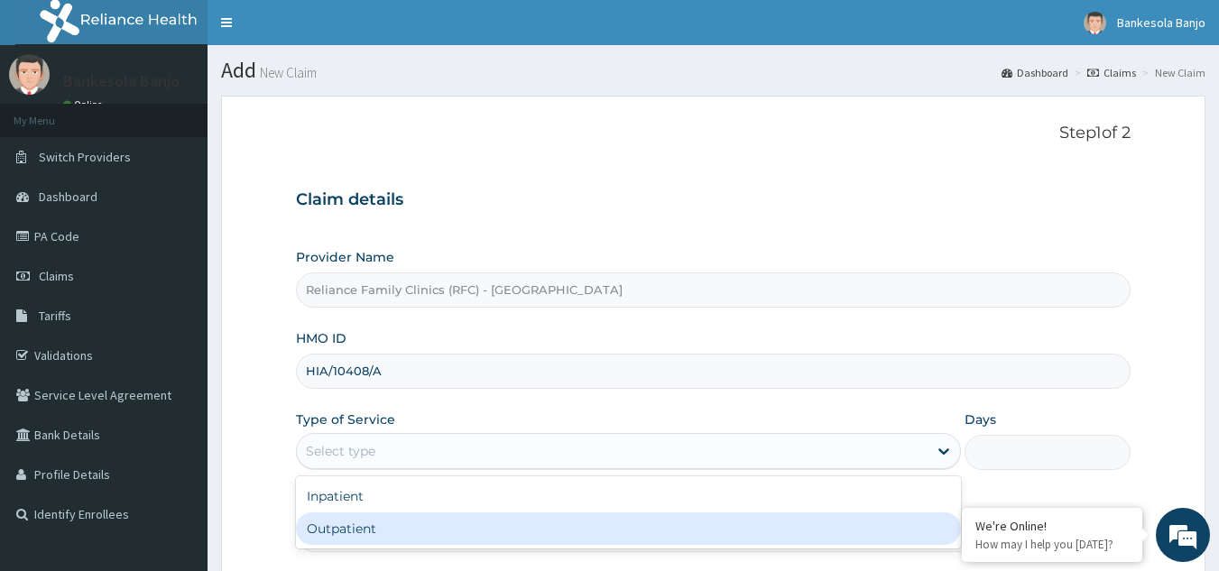
click at [521, 530] on div "Outpatient" at bounding box center [628, 528] width 665 height 32
type input "1"
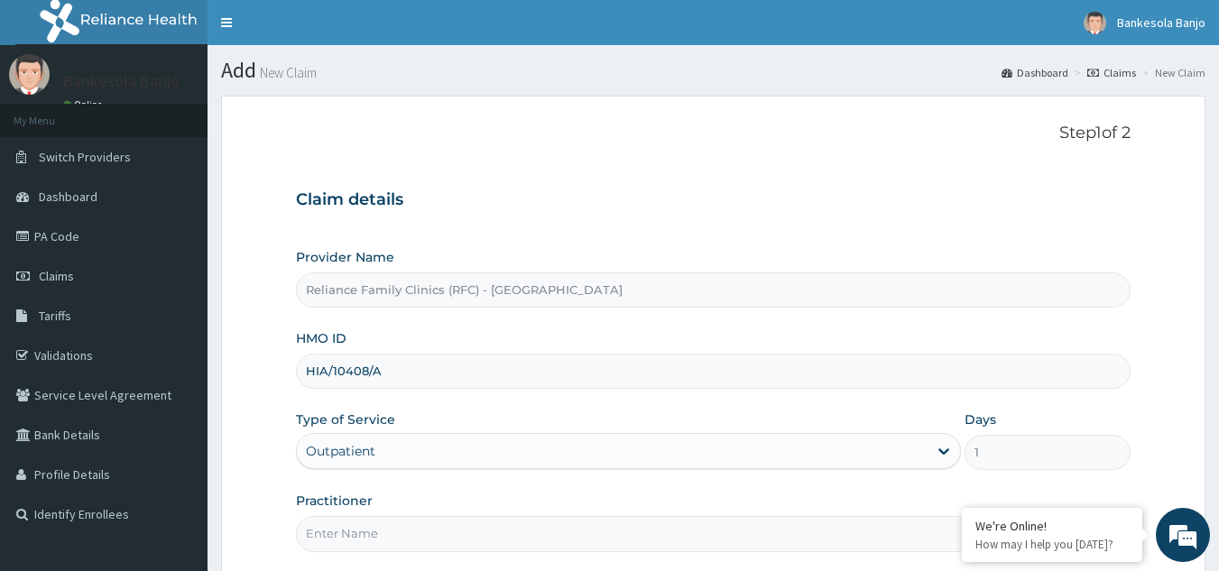
click at [719, 508] on div "Practitioner" at bounding box center [713, 522] width 835 height 60
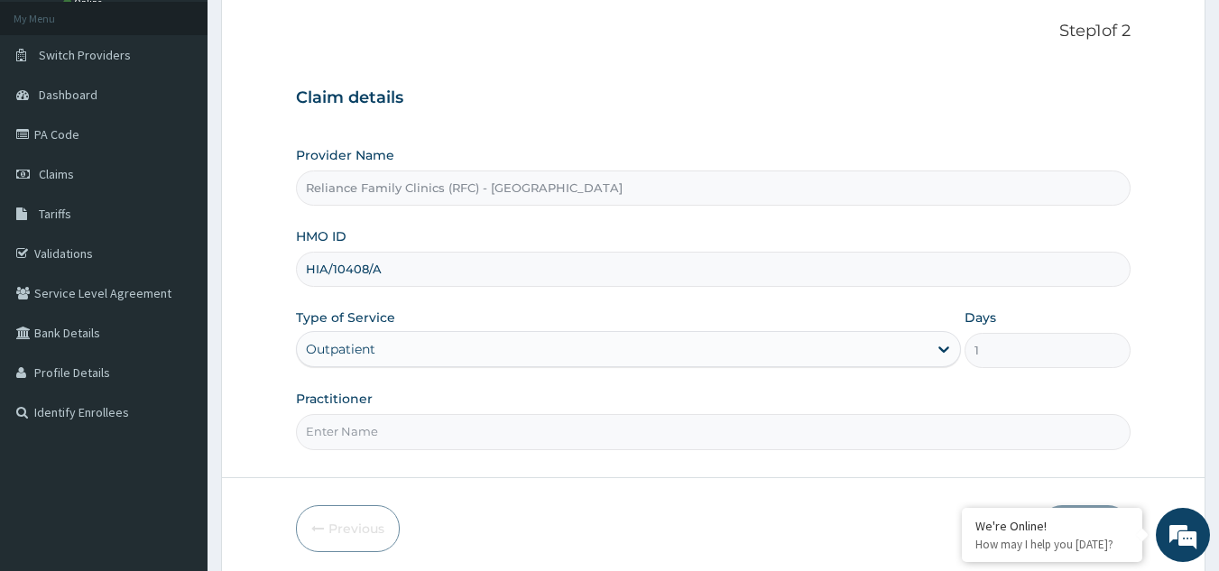
scroll to position [164, 0]
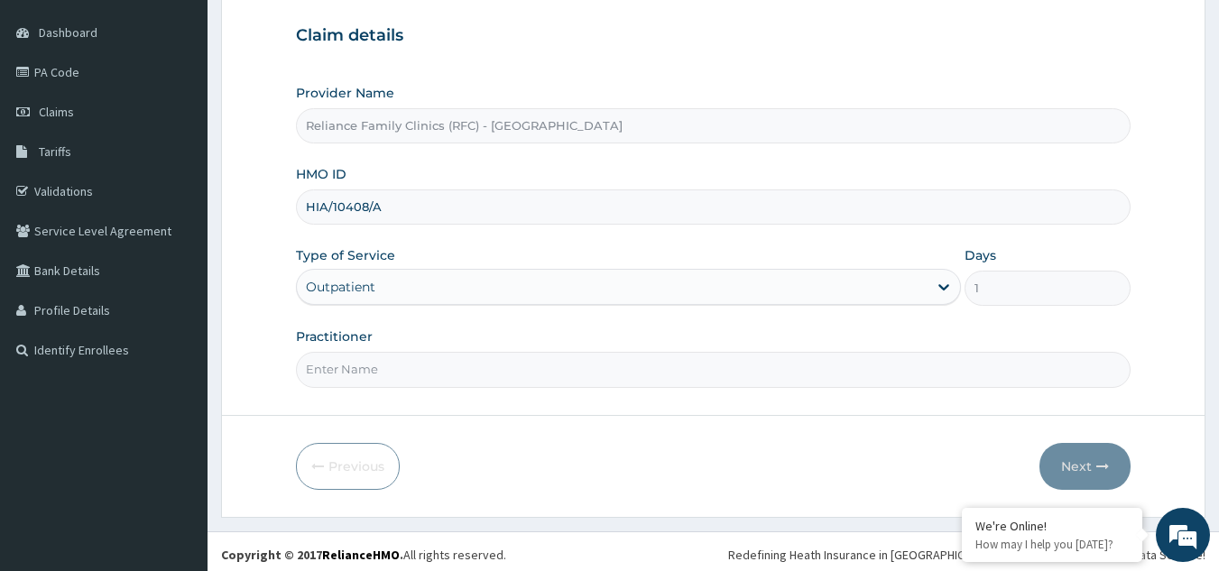
click at [697, 384] on input "Practitioner" at bounding box center [713, 369] width 835 height 35
type input "[PERSON_NAME]"
click at [1084, 467] on button "Next" at bounding box center [1084, 466] width 91 height 47
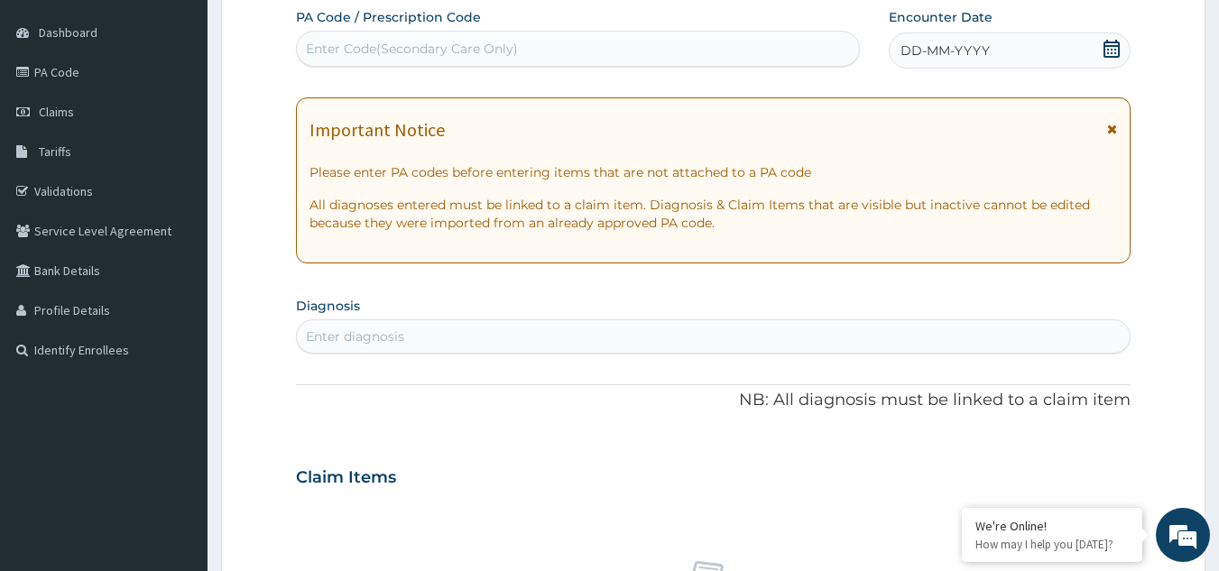
click at [1111, 126] on icon at bounding box center [1112, 129] width 10 height 13
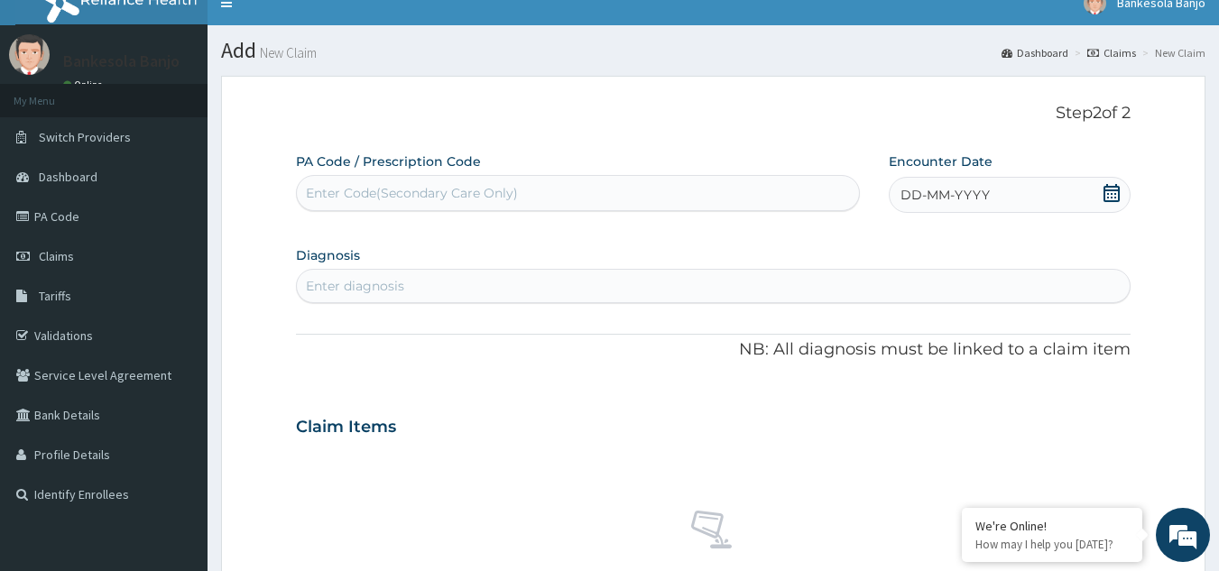
scroll to position [0, 0]
